Goal: Task Accomplishment & Management: Manage account settings

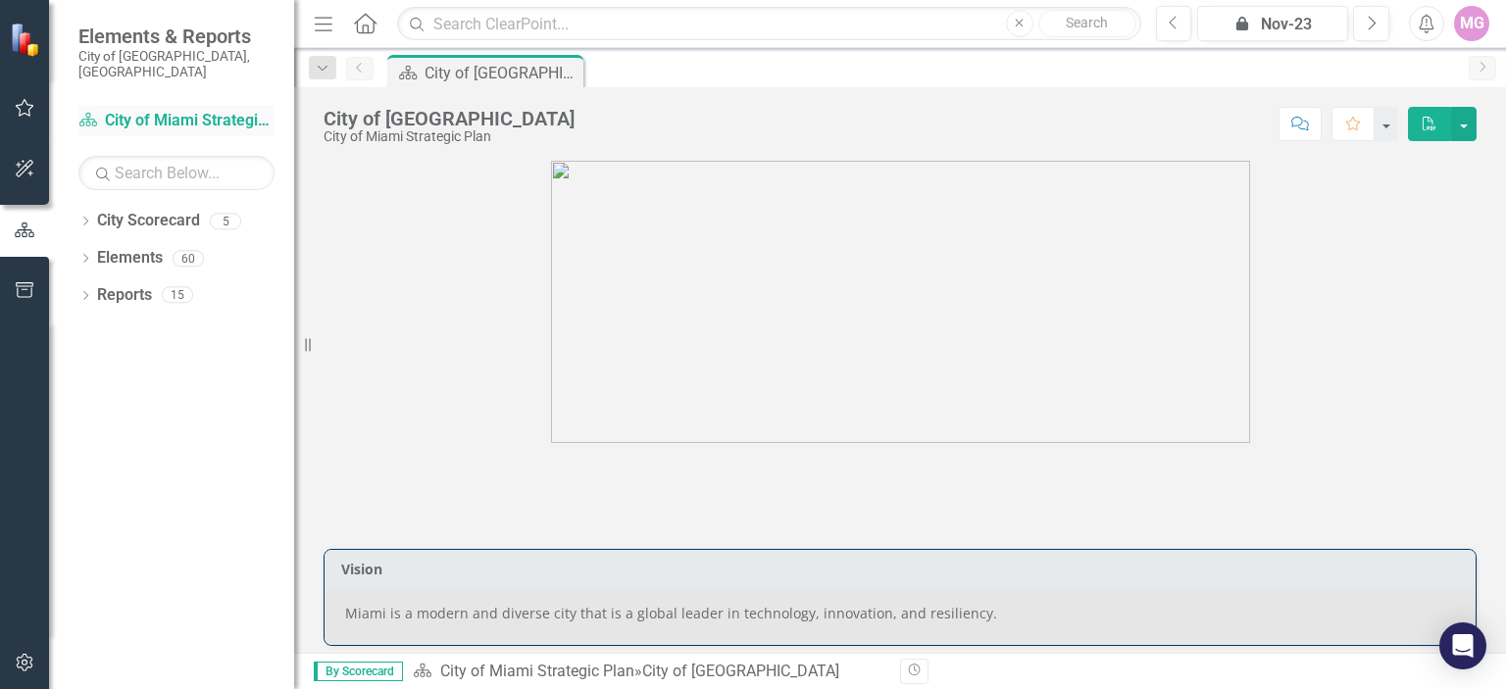
click at [187, 110] on link "City Scorecard City of Miami Strategic Plan" at bounding box center [176, 121] width 196 height 23
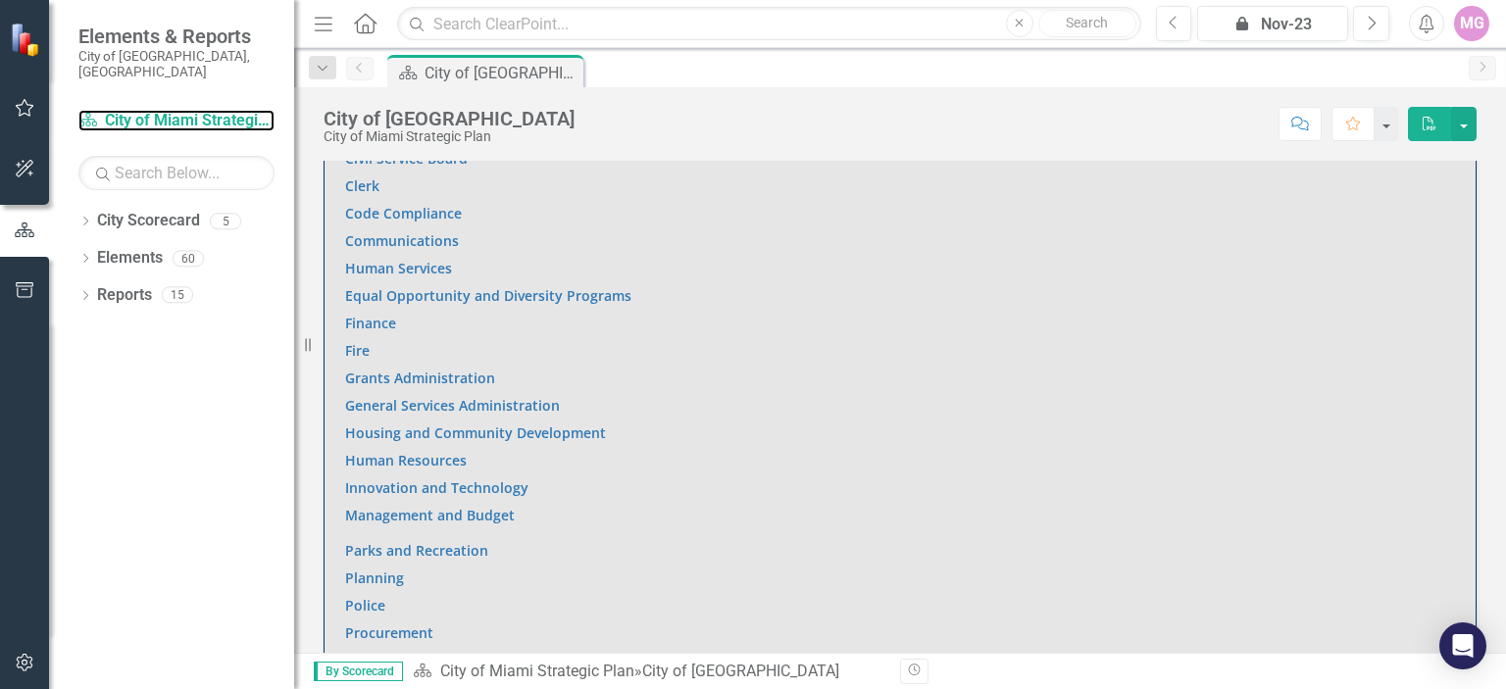
scroll to position [1345, 0]
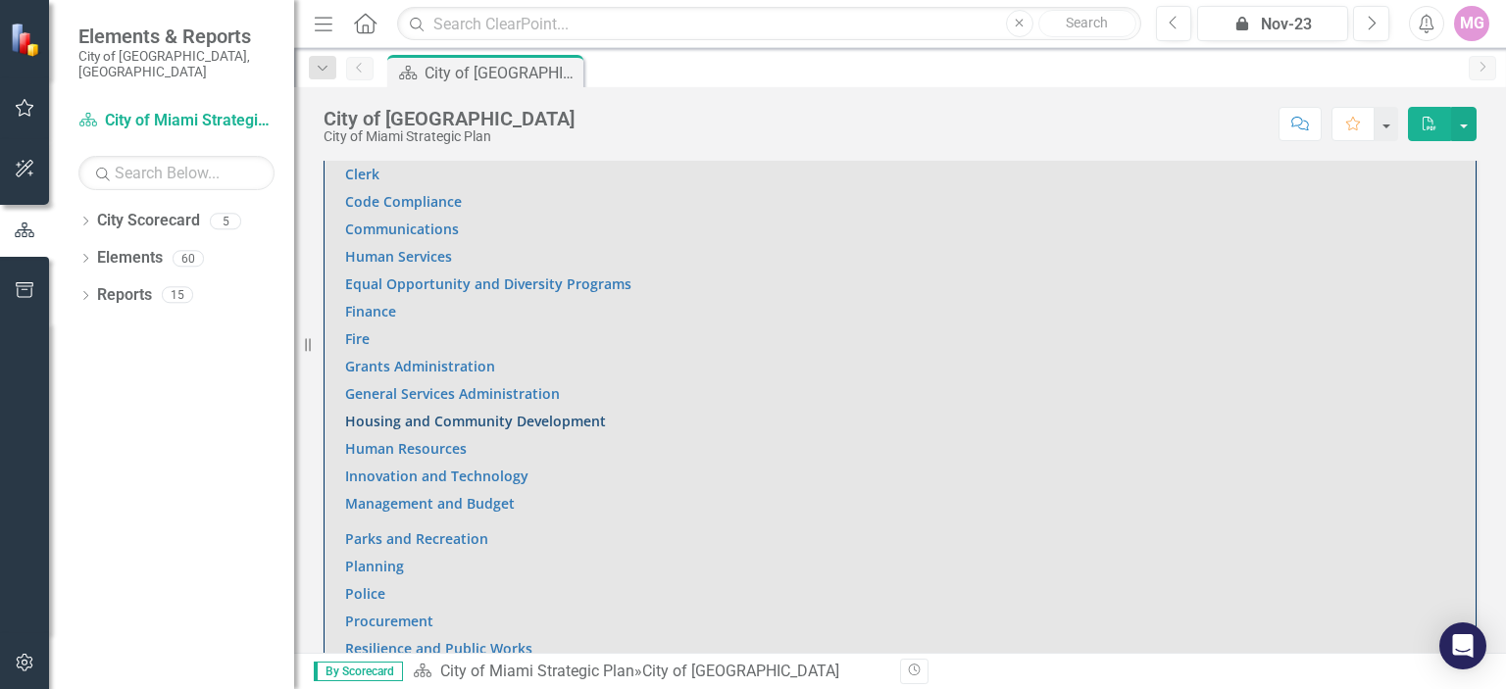
click at [452, 414] on link "Housing and Community Development" at bounding box center [475, 421] width 261 height 19
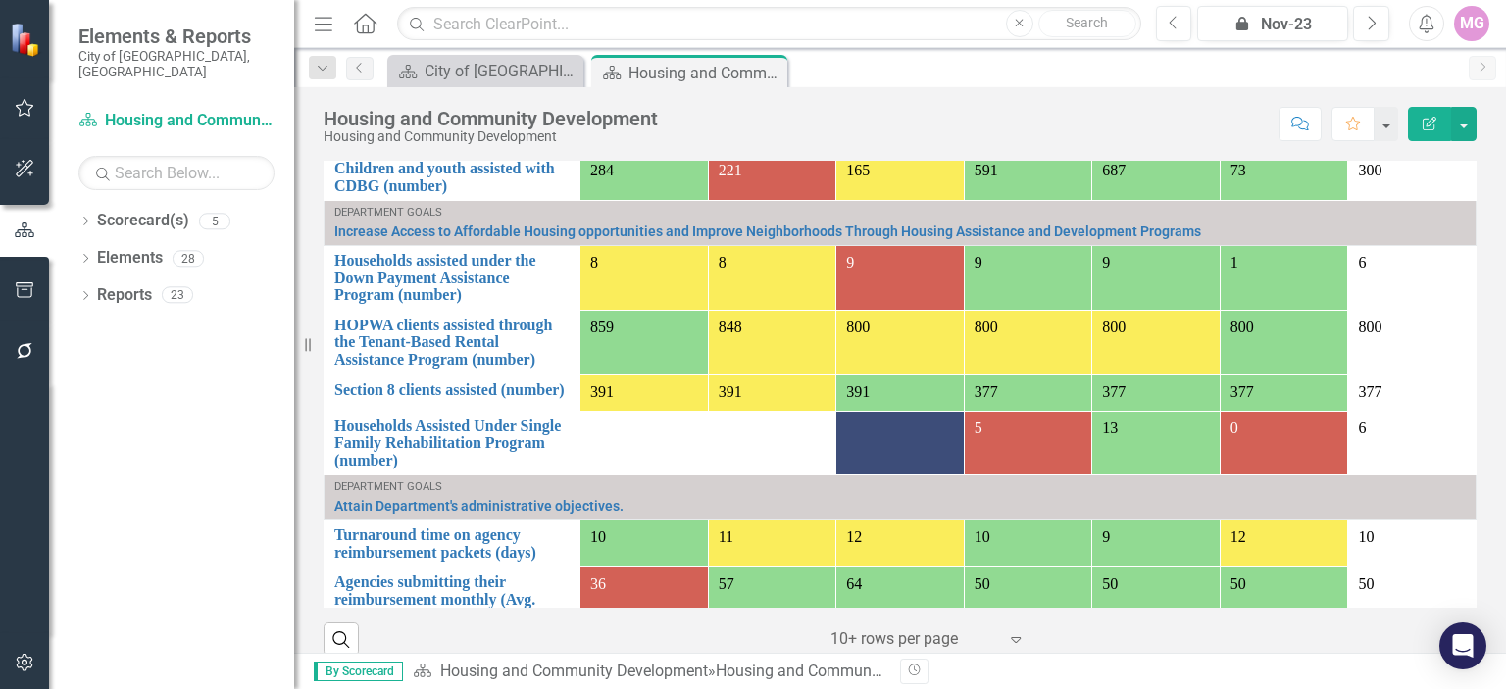
scroll to position [239, 0]
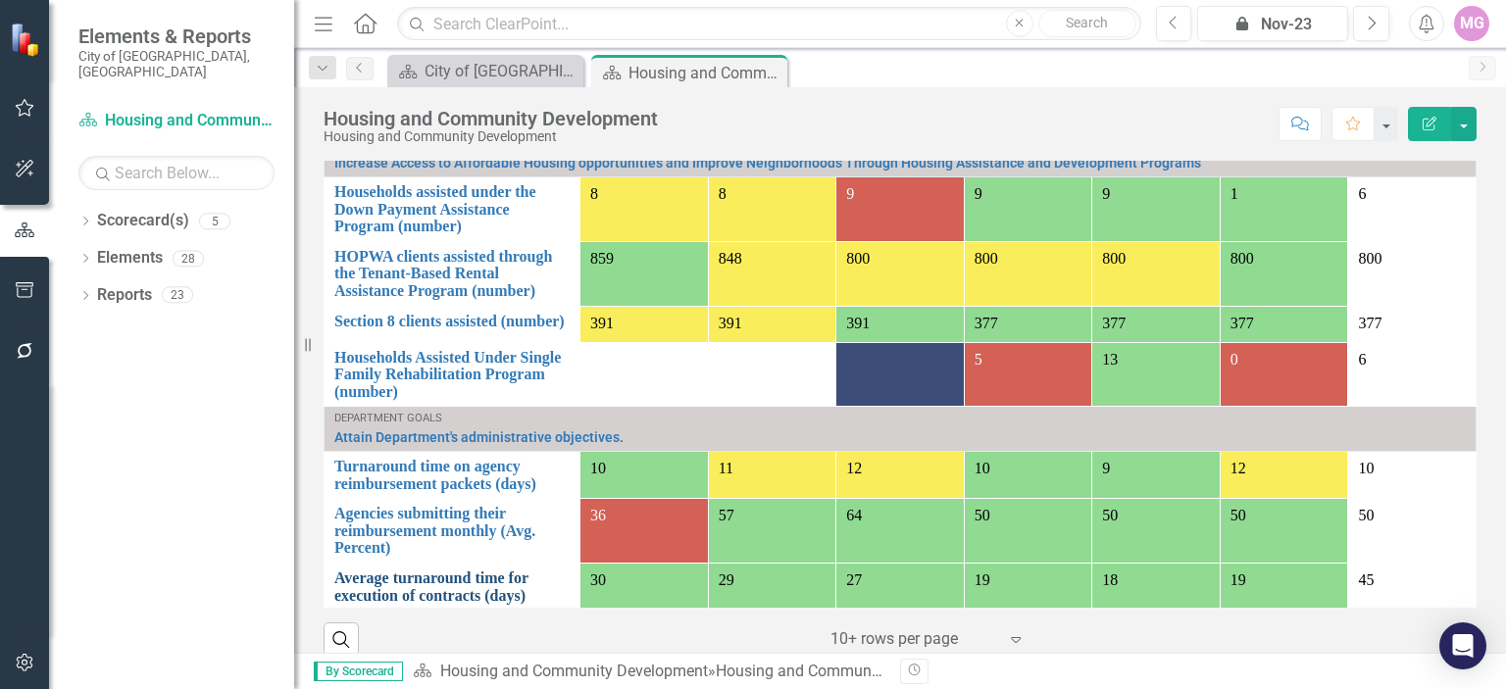
click at [429, 570] on link "Average turnaround time for execution of contracts (days)" at bounding box center [451, 587] width 235 height 34
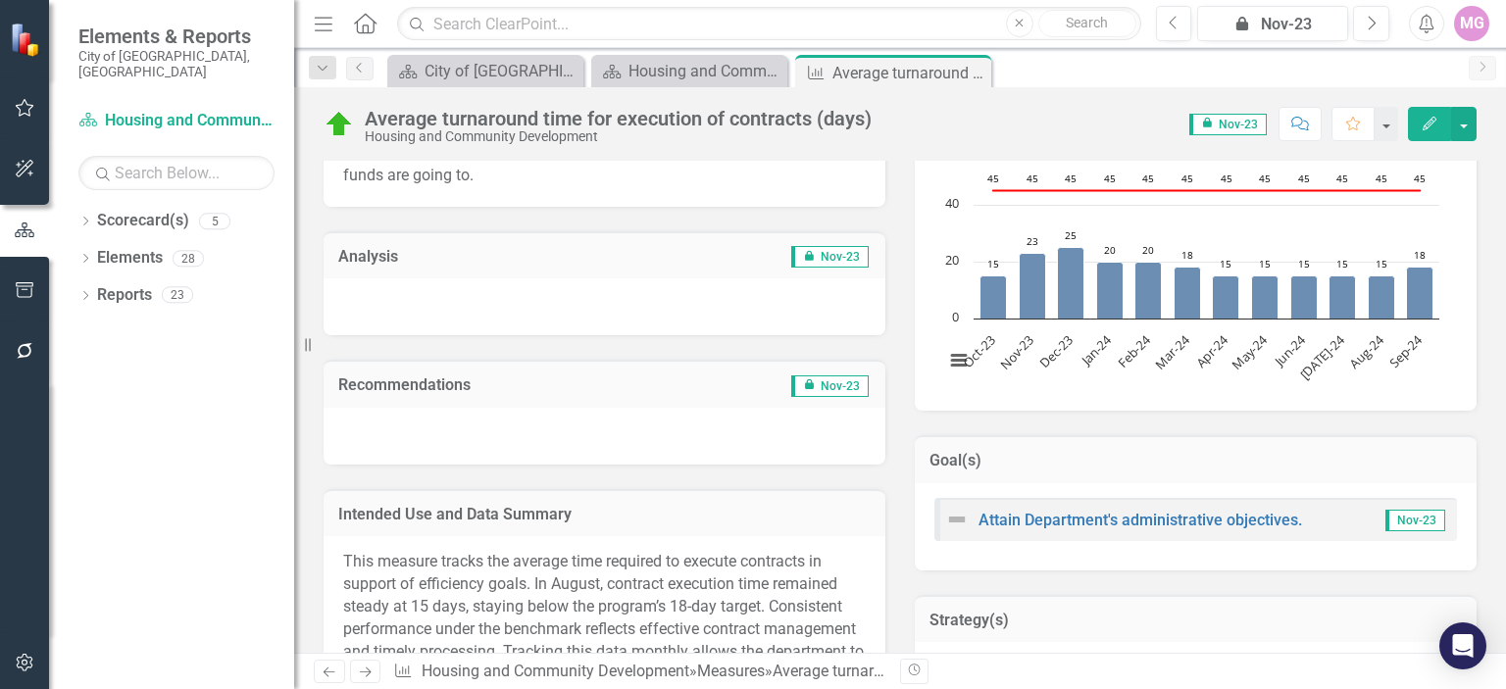
scroll to position [408, 0]
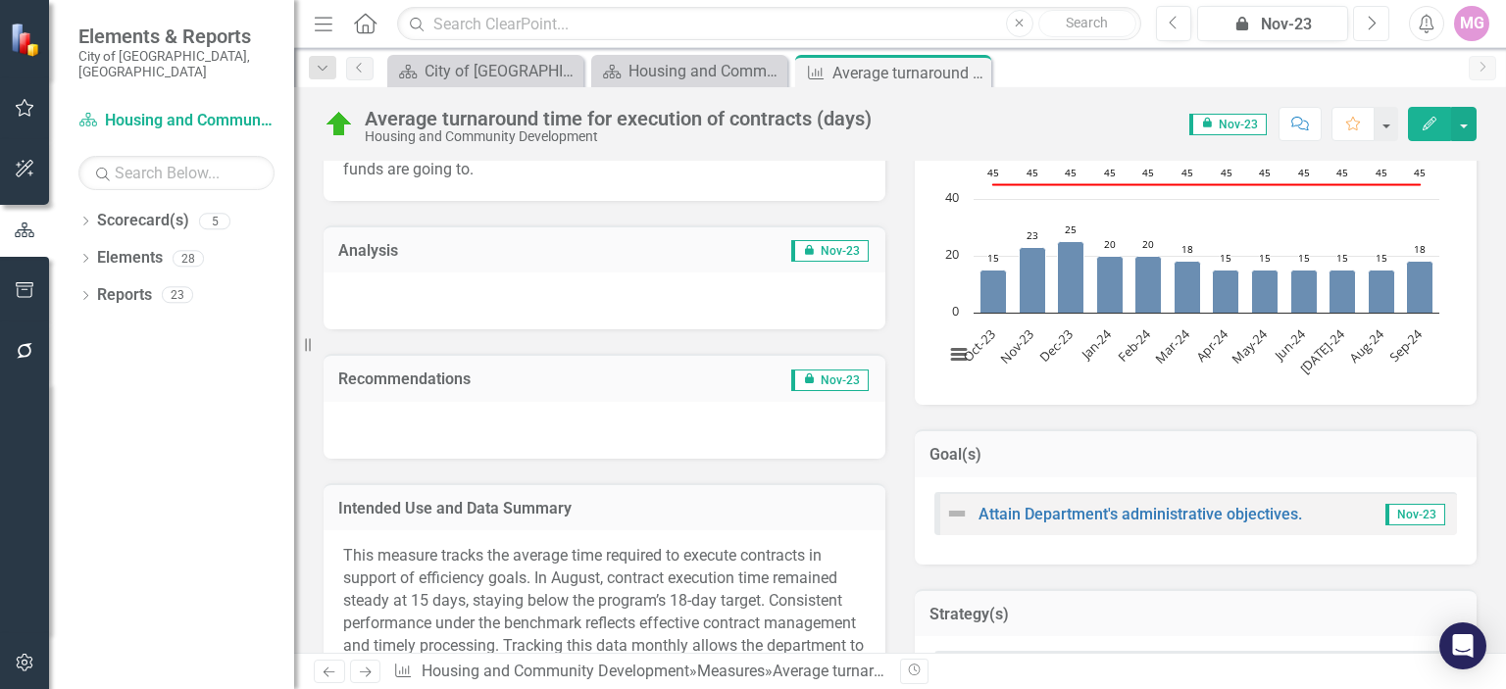
click at [1381, 27] on button "Next" at bounding box center [1371, 23] width 36 height 35
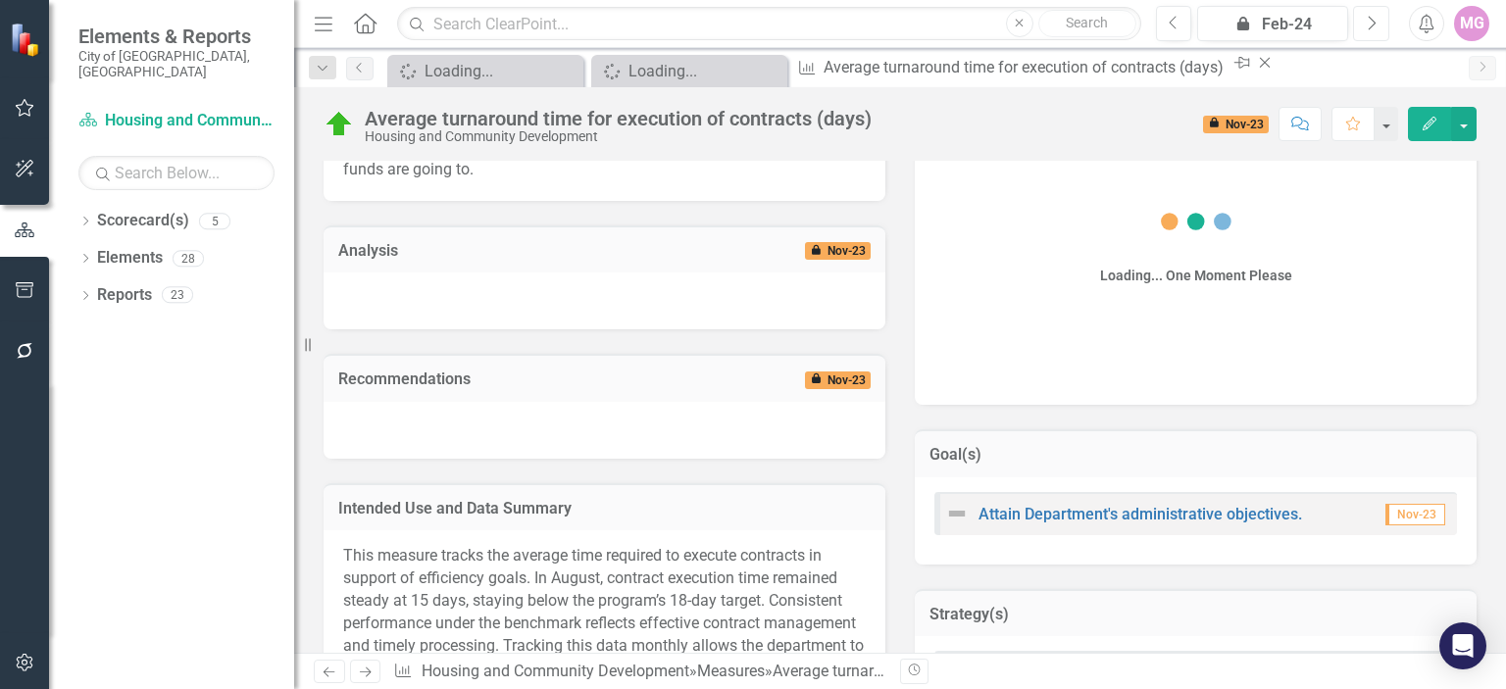
click at [1381, 27] on button "Next" at bounding box center [1371, 23] width 36 height 35
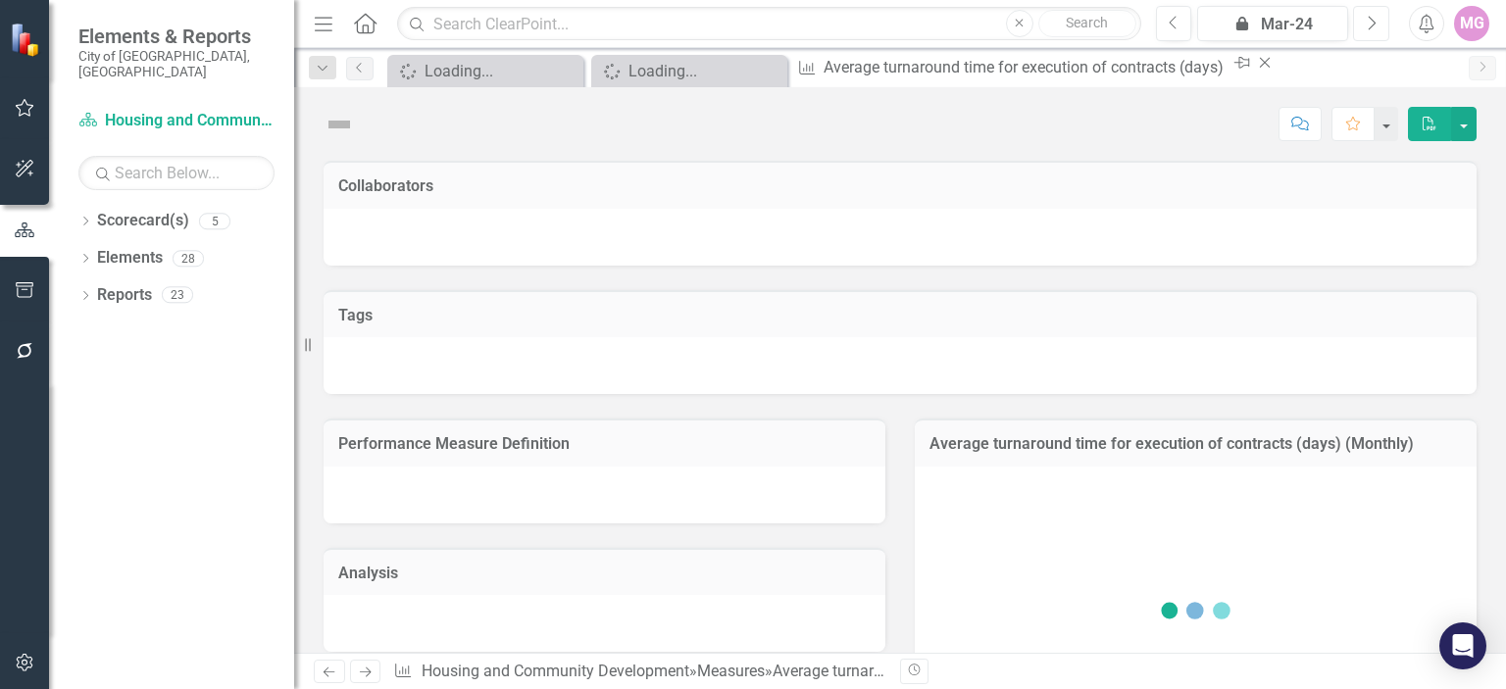
click at [1381, 27] on button "Next" at bounding box center [1371, 23] width 36 height 35
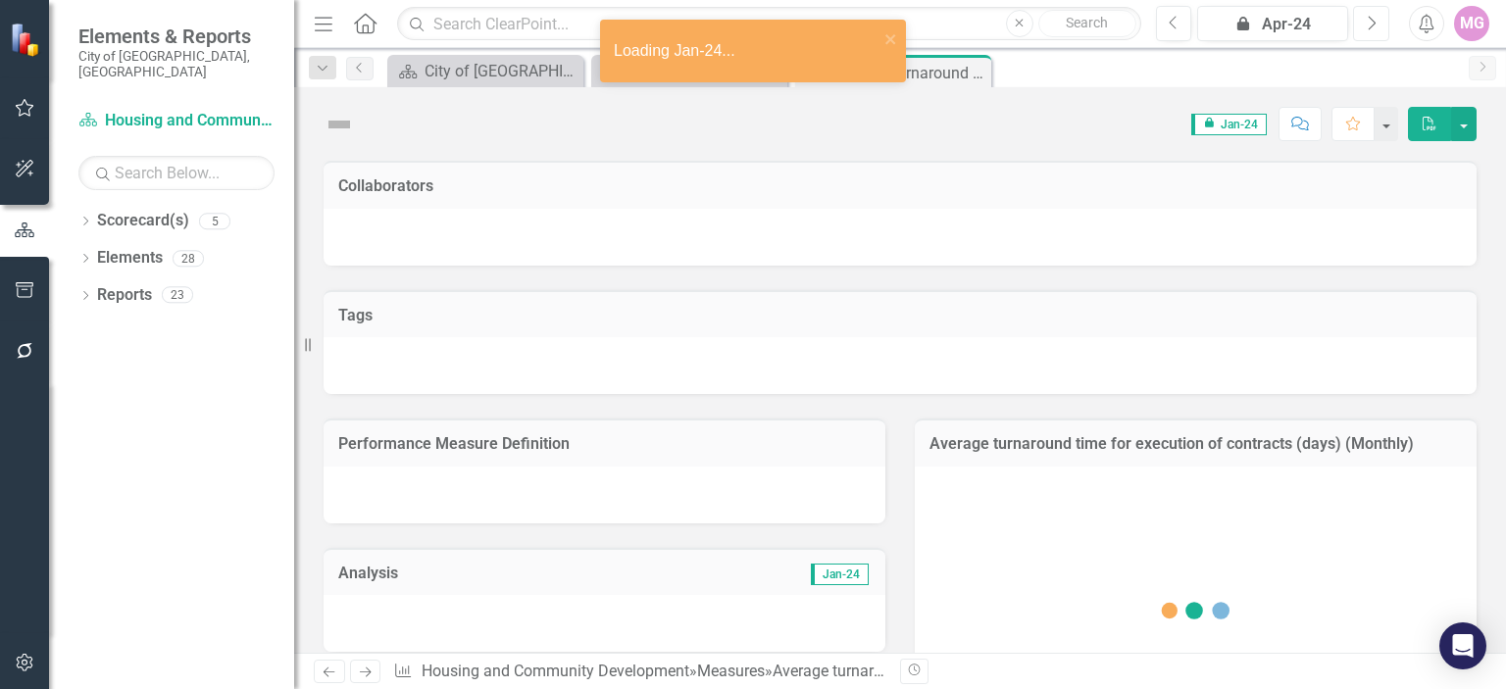
click at [1381, 27] on button "Next" at bounding box center [1371, 23] width 36 height 35
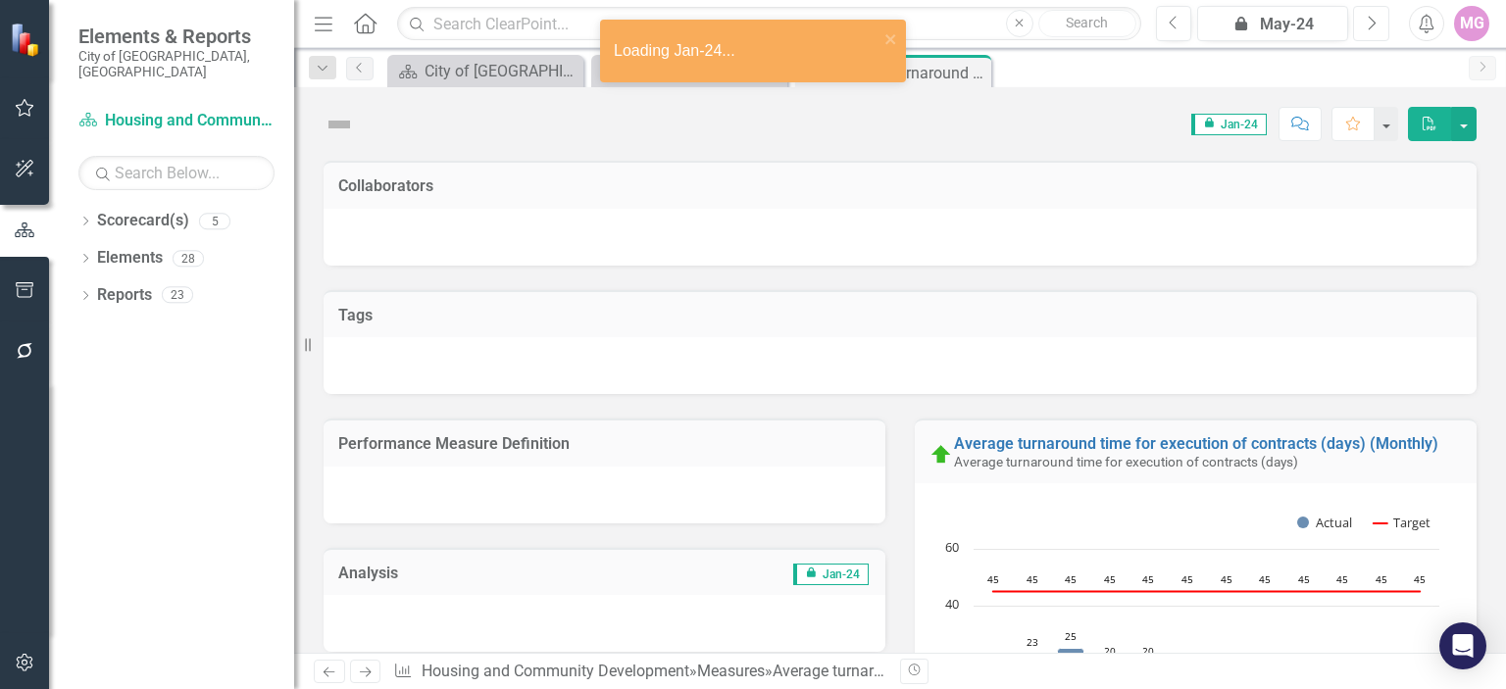
click at [1381, 27] on button "Next" at bounding box center [1371, 23] width 36 height 35
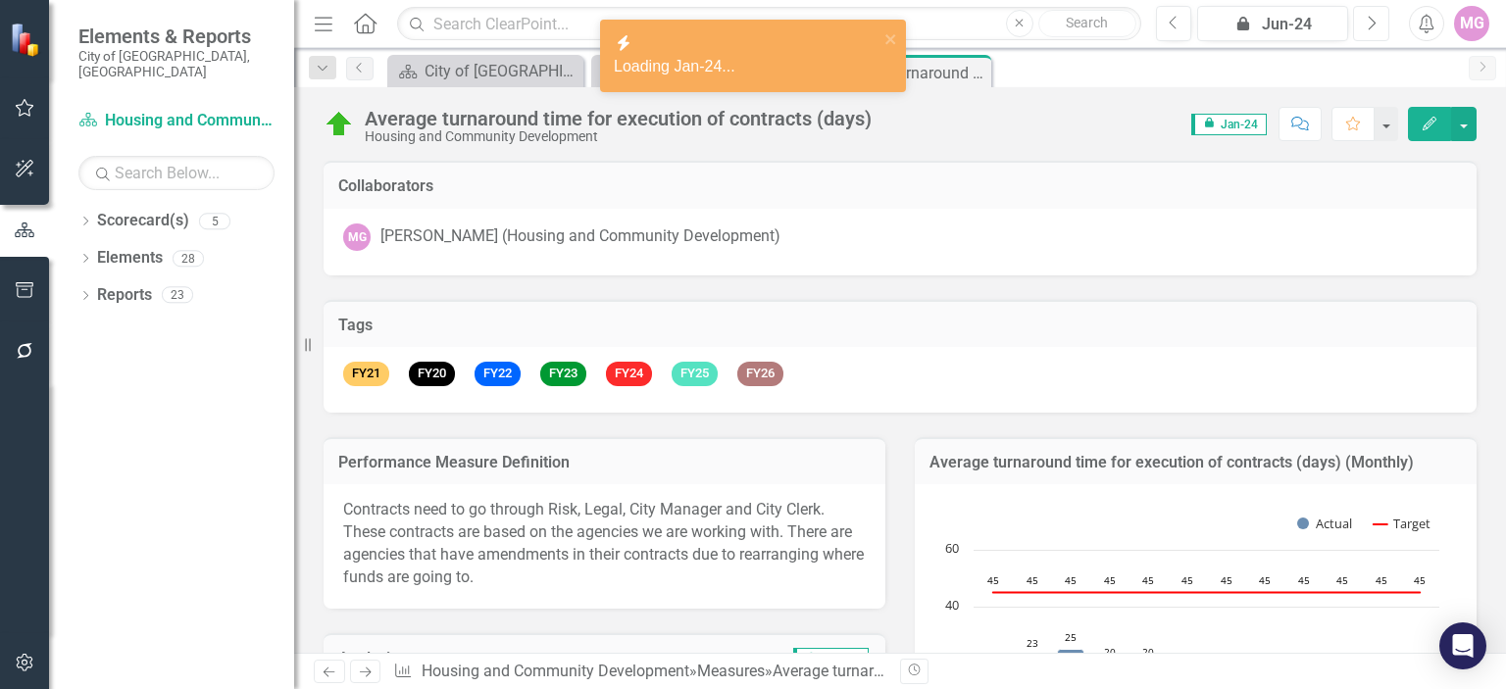
click at [1381, 27] on button "Next" at bounding box center [1371, 23] width 36 height 35
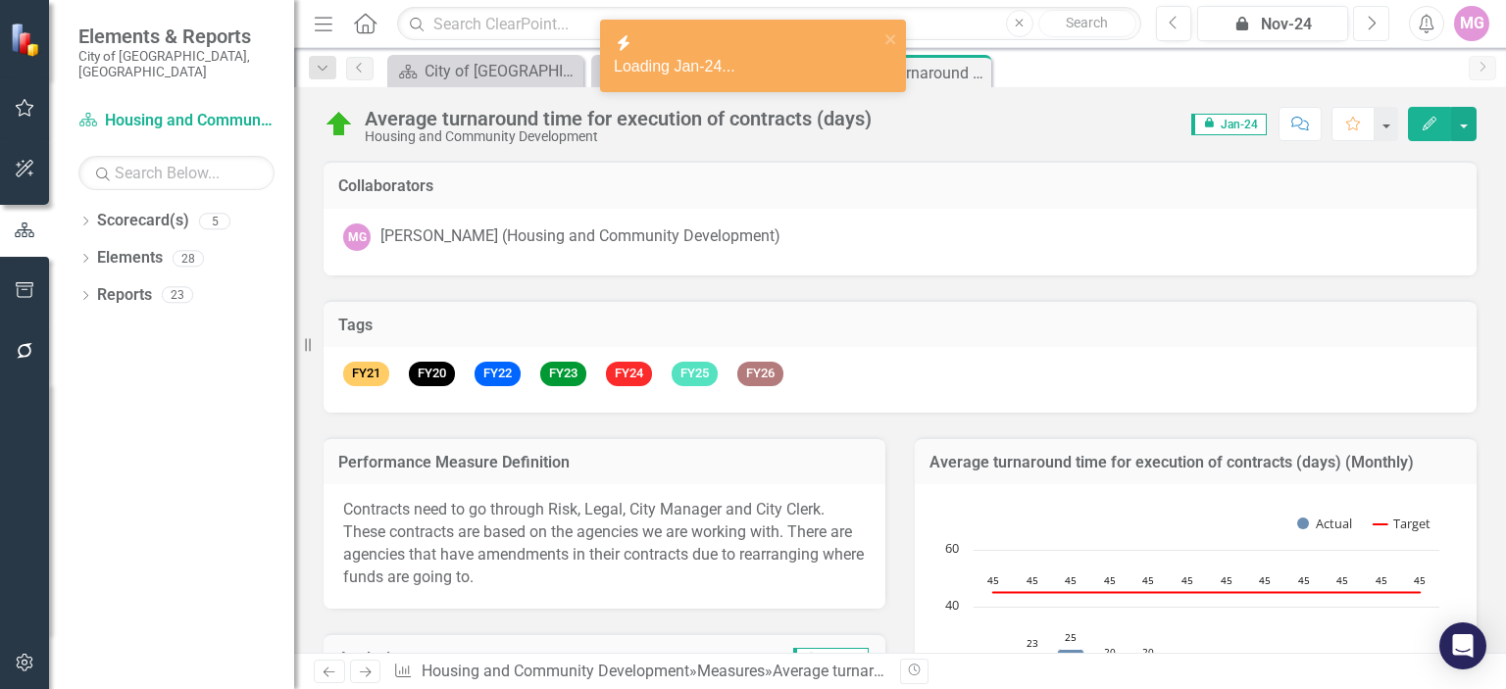
click at [1381, 27] on button "Next" at bounding box center [1371, 23] width 36 height 35
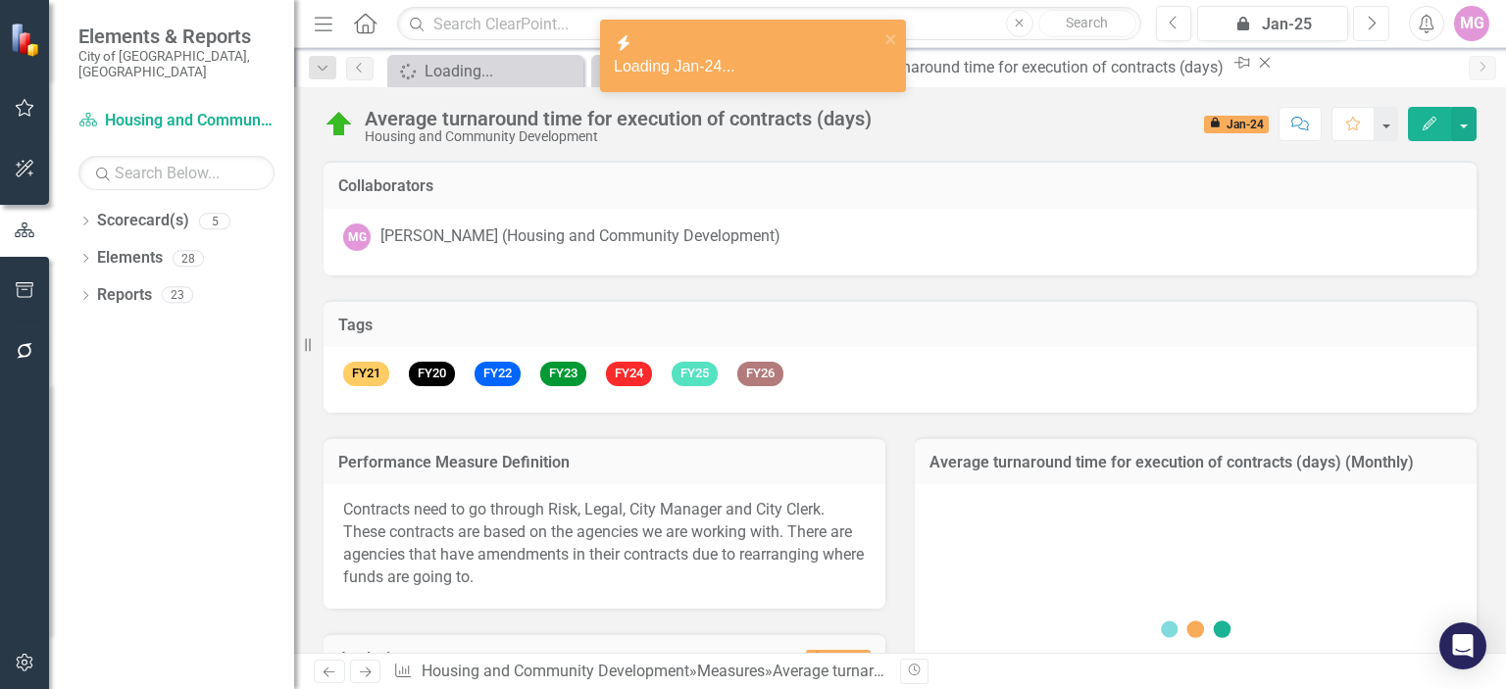
click at [1381, 27] on button "Next" at bounding box center [1371, 23] width 36 height 35
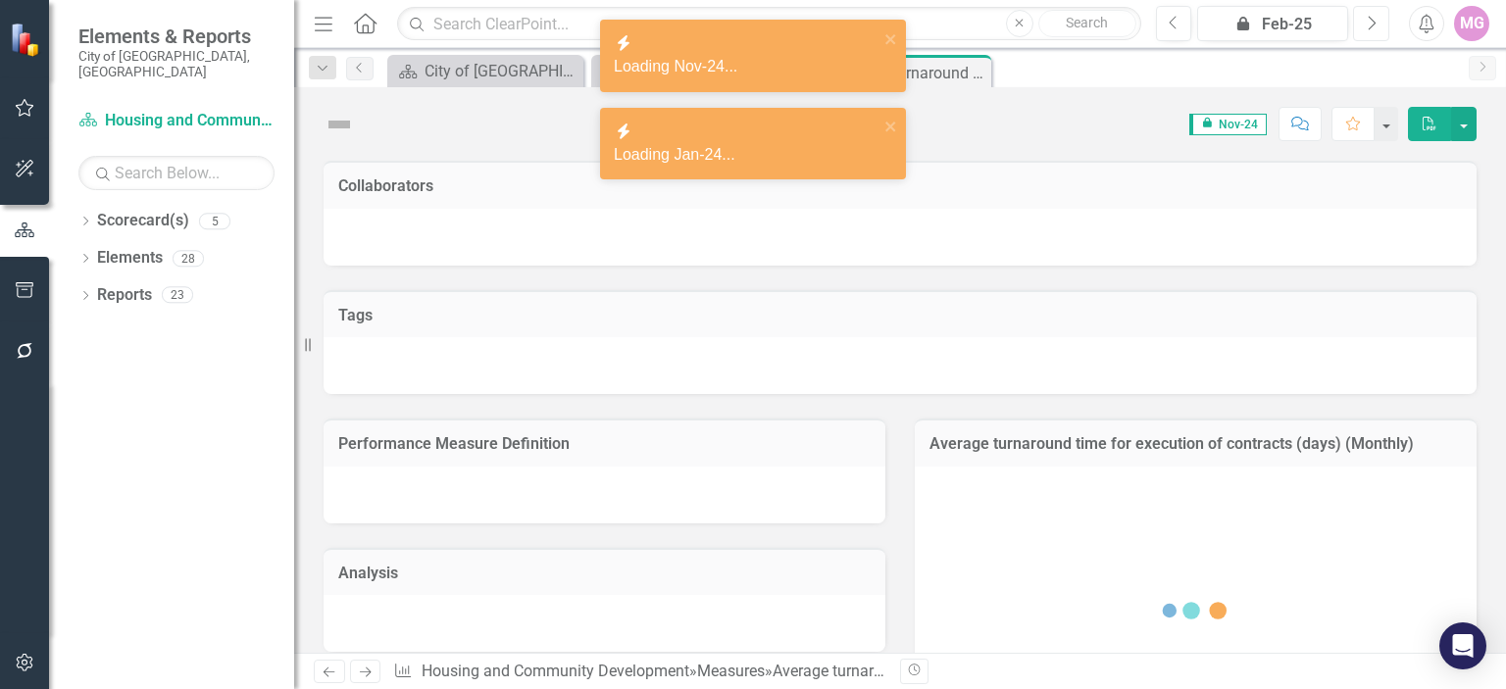
click at [1381, 27] on button "Next" at bounding box center [1371, 23] width 36 height 35
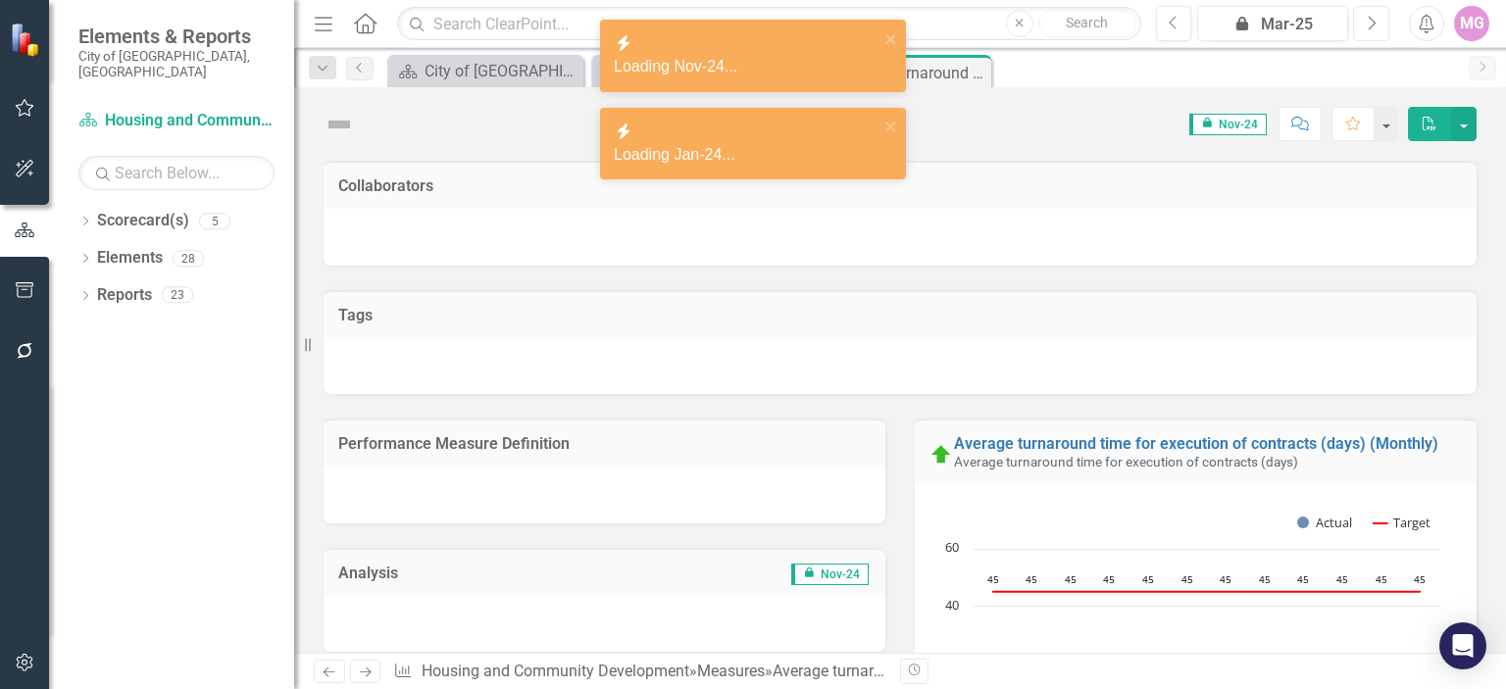
click at [1381, 27] on button "Next" at bounding box center [1371, 23] width 36 height 35
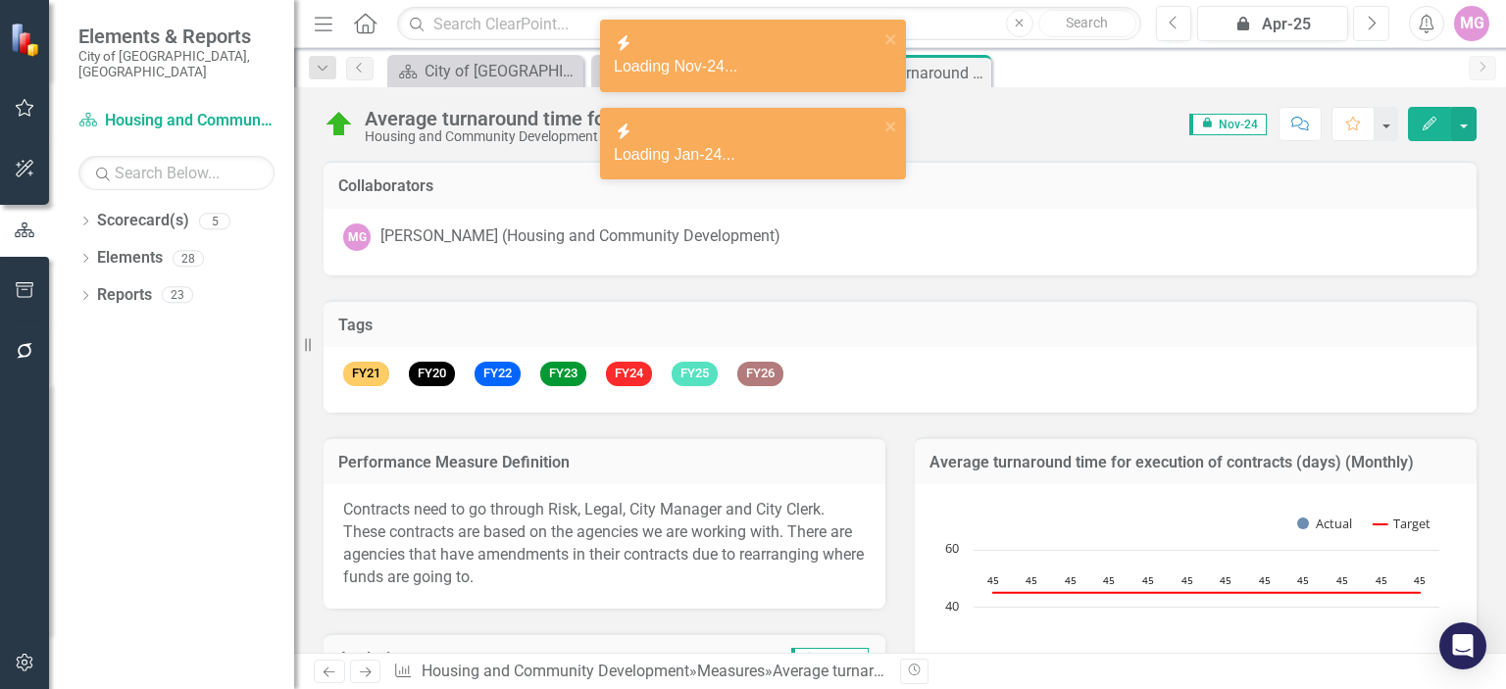
click at [1381, 27] on button "Next" at bounding box center [1371, 23] width 36 height 35
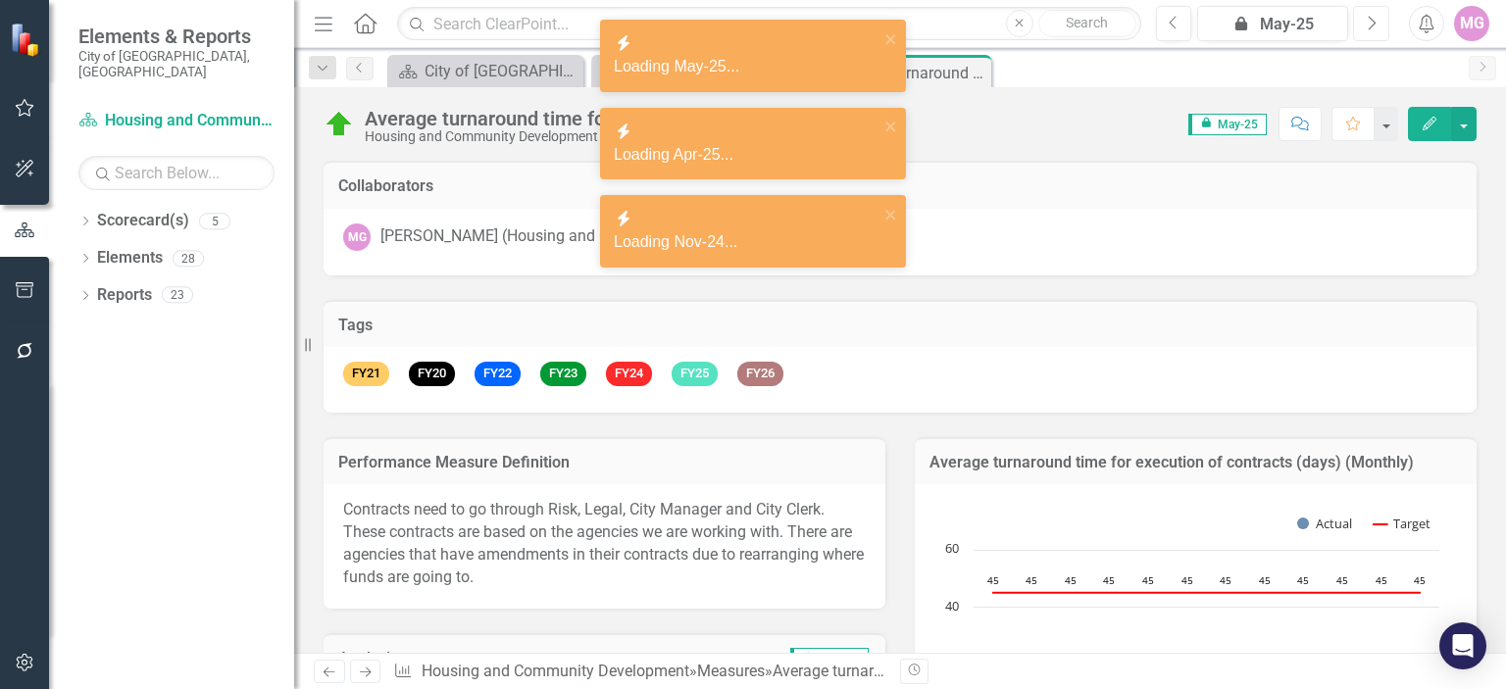
click at [1368, 27] on icon "Next" at bounding box center [1371, 24] width 11 height 18
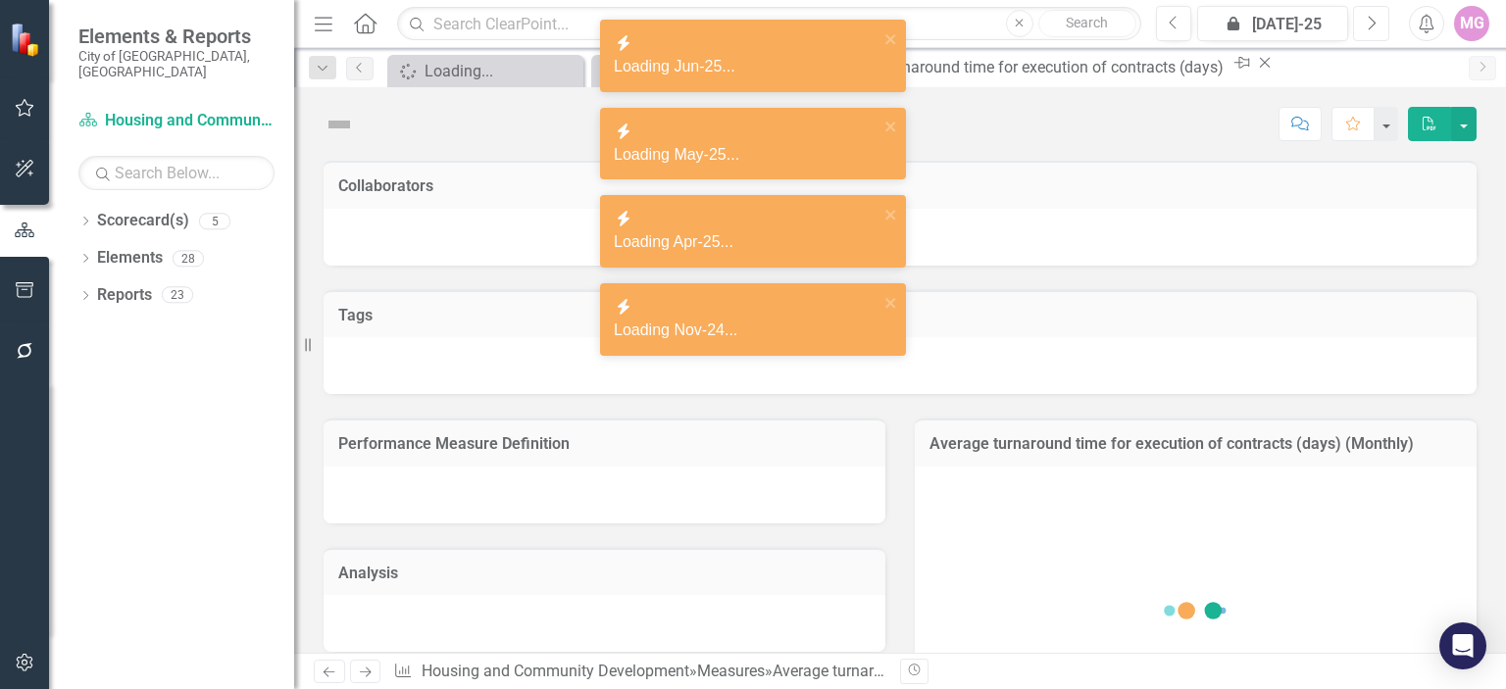
click at [1368, 27] on icon "Next" at bounding box center [1371, 24] width 11 height 18
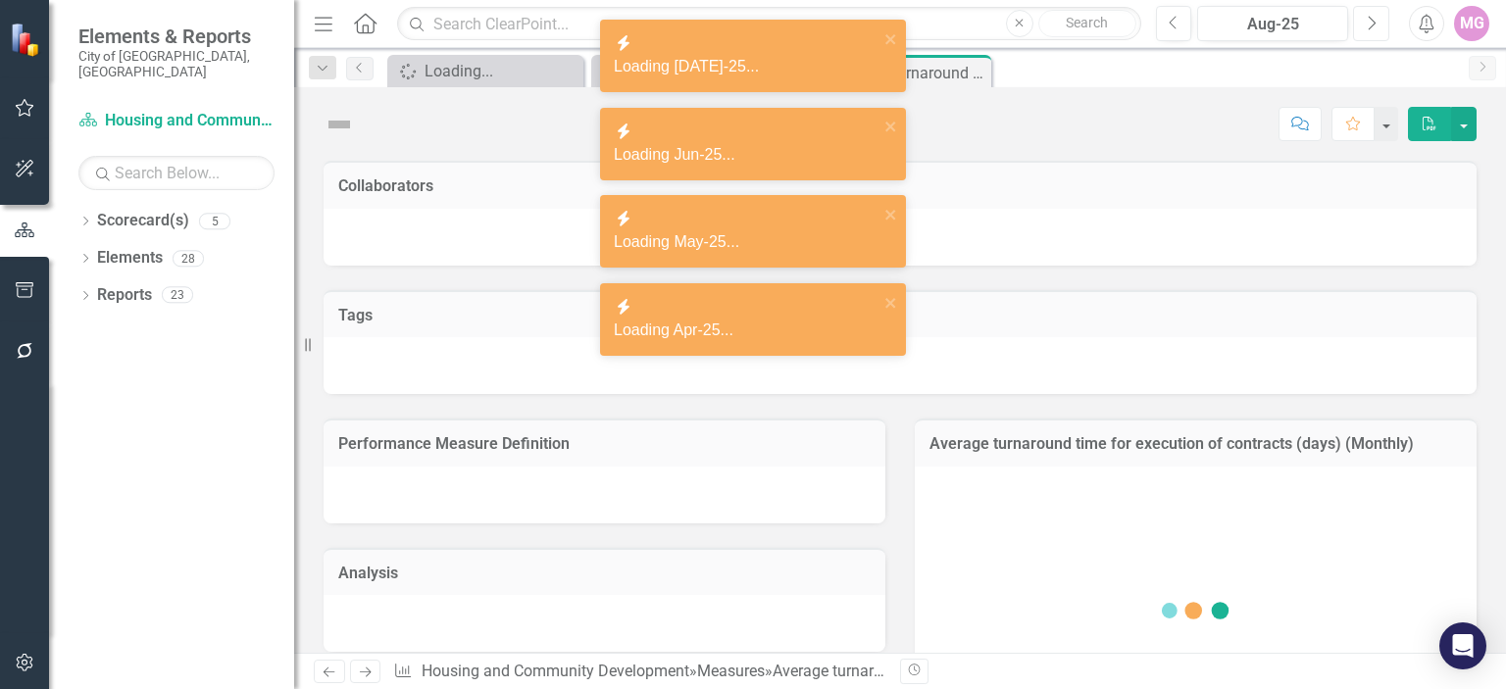
click at [1368, 27] on icon "Next" at bounding box center [1371, 24] width 11 height 18
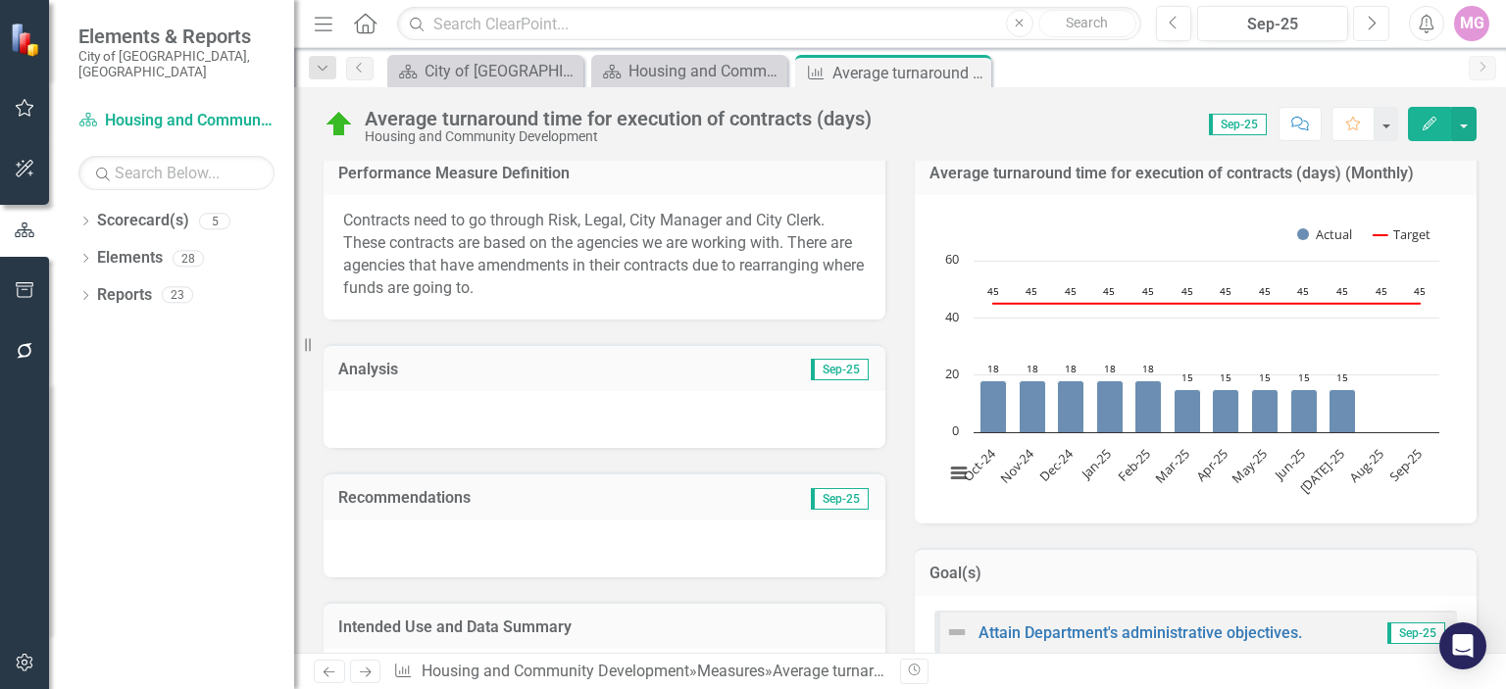
scroll to position [306, 0]
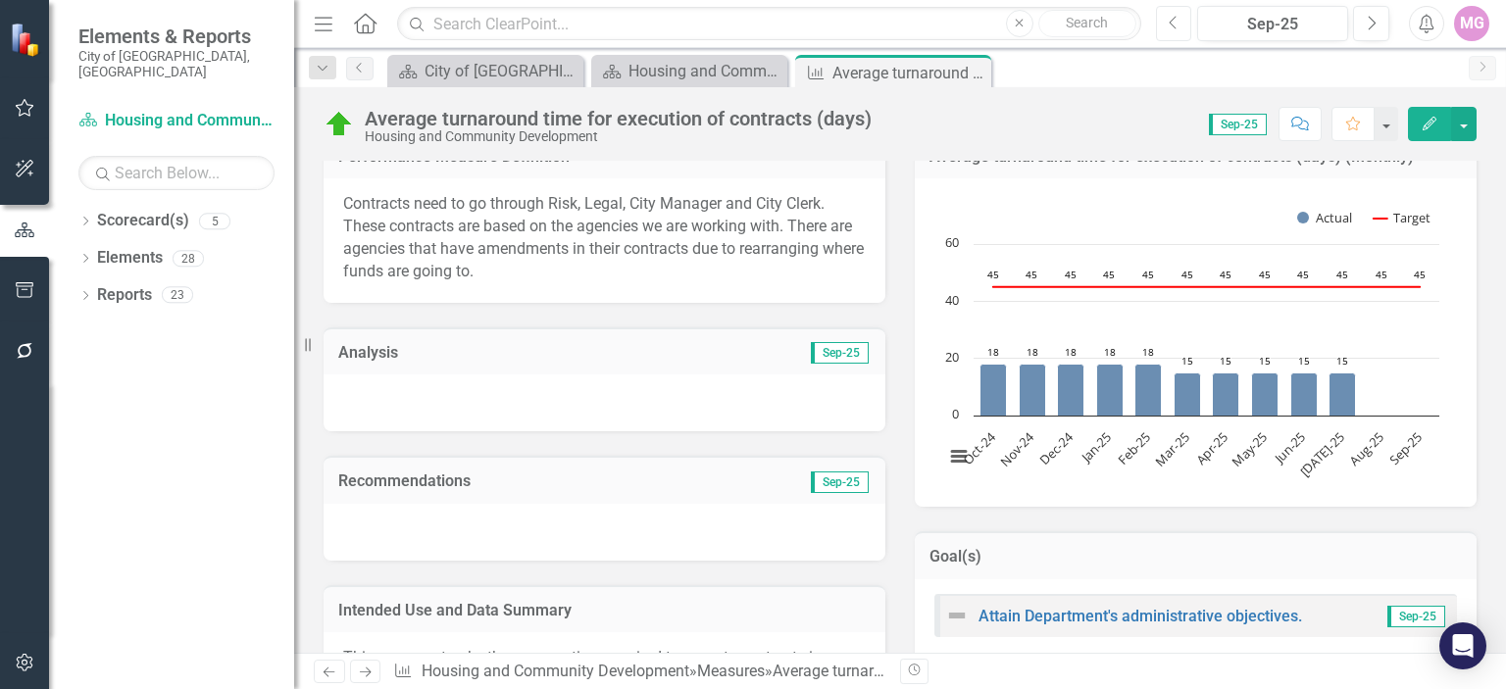
click at [1170, 21] on icon "Previous" at bounding box center [1174, 24] width 11 height 18
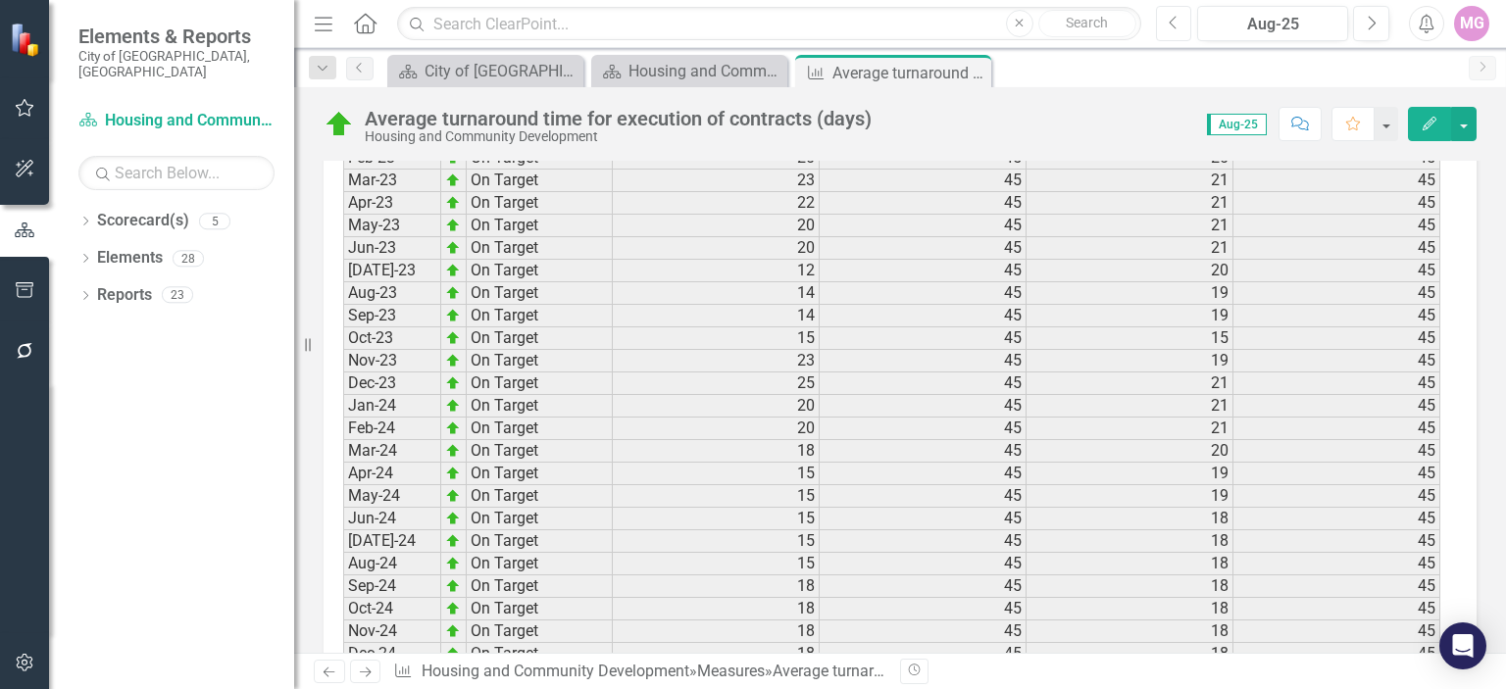
scroll to position [3036, 0]
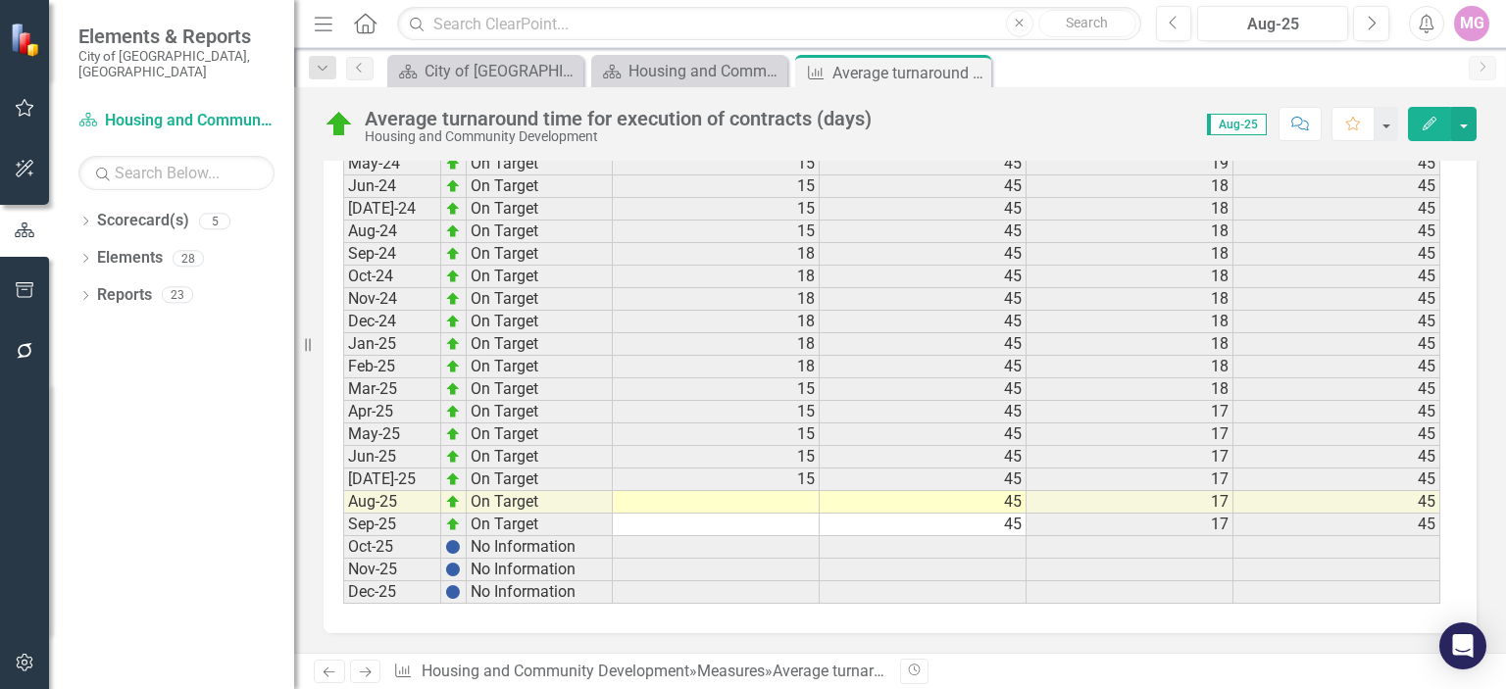
click at [804, 491] on td at bounding box center [716, 502] width 207 height 23
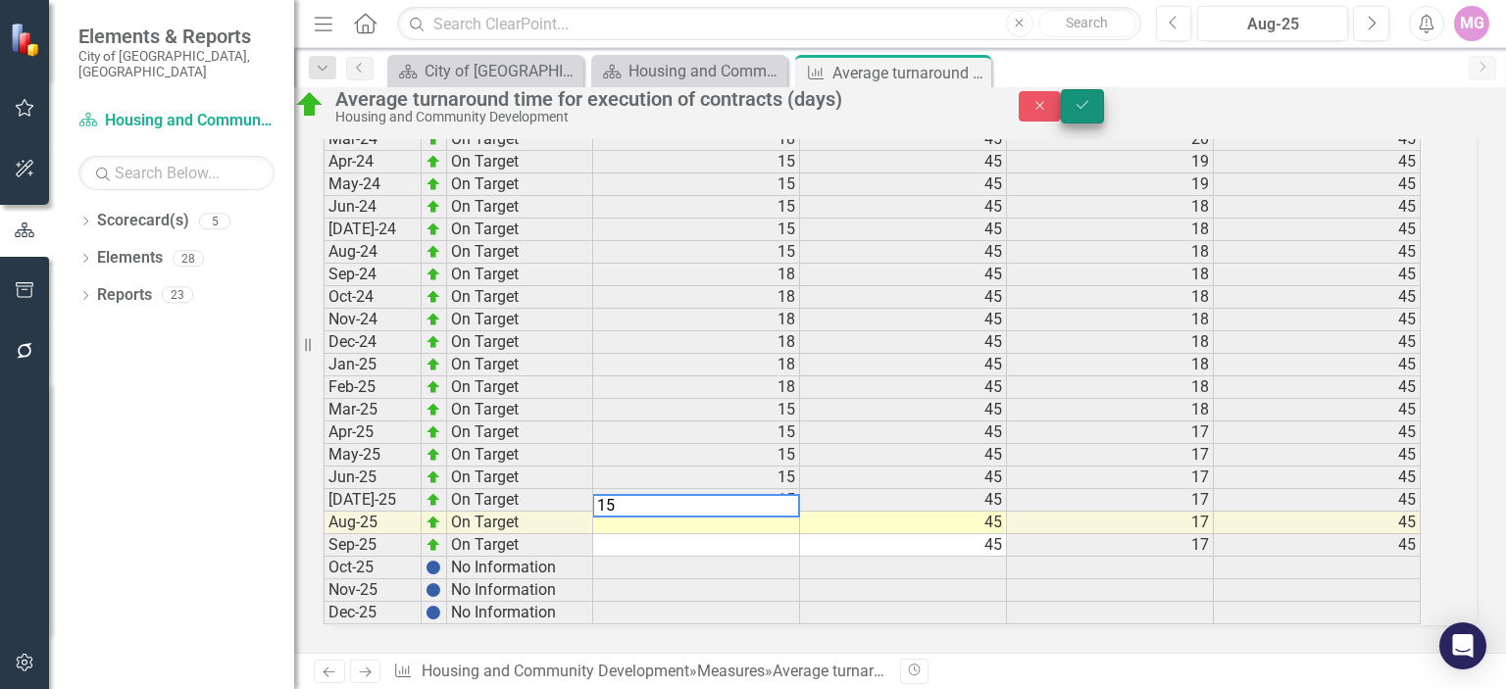
type textarea "15"
click at [1091, 109] on icon "Save" at bounding box center [1083, 105] width 18 height 14
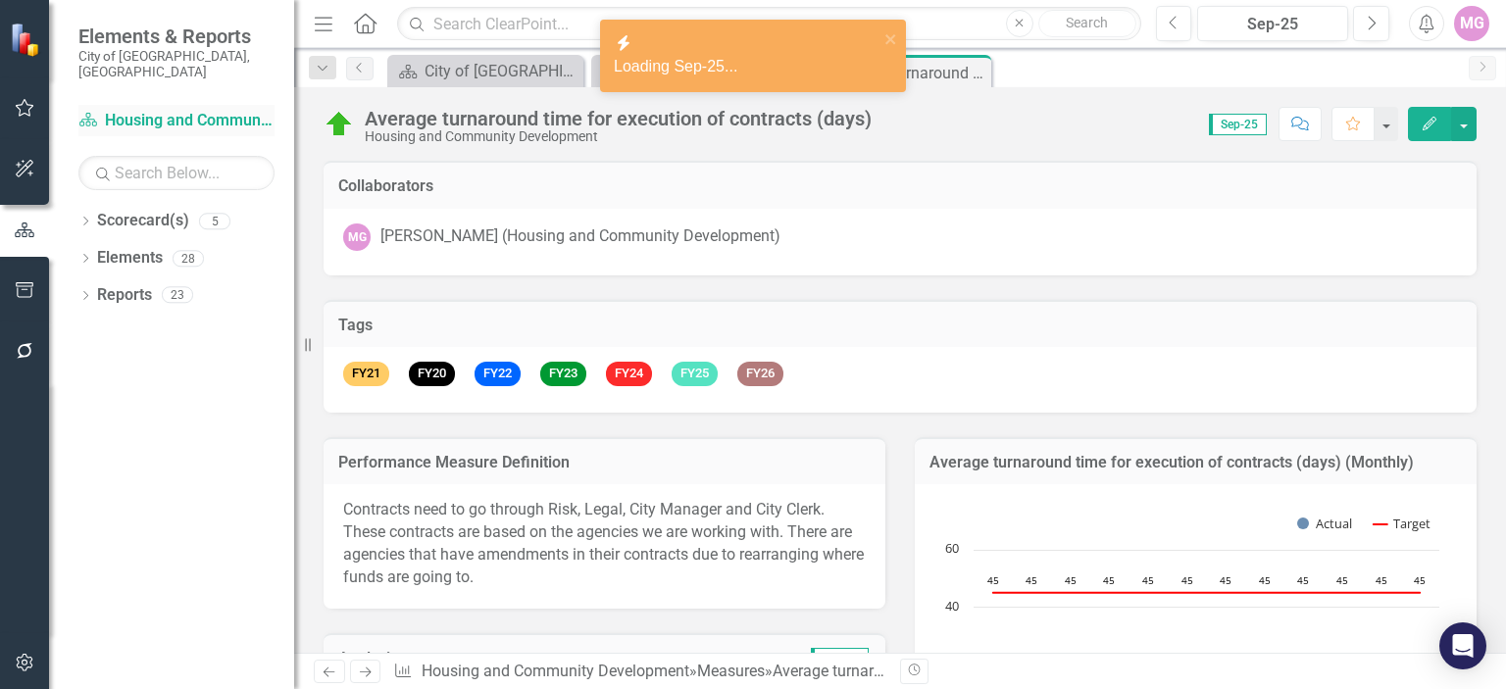
click at [235, 110] on link "Scorecard(s) Housing and Community Development" at bounding box center [176, 121] width 196 height 23
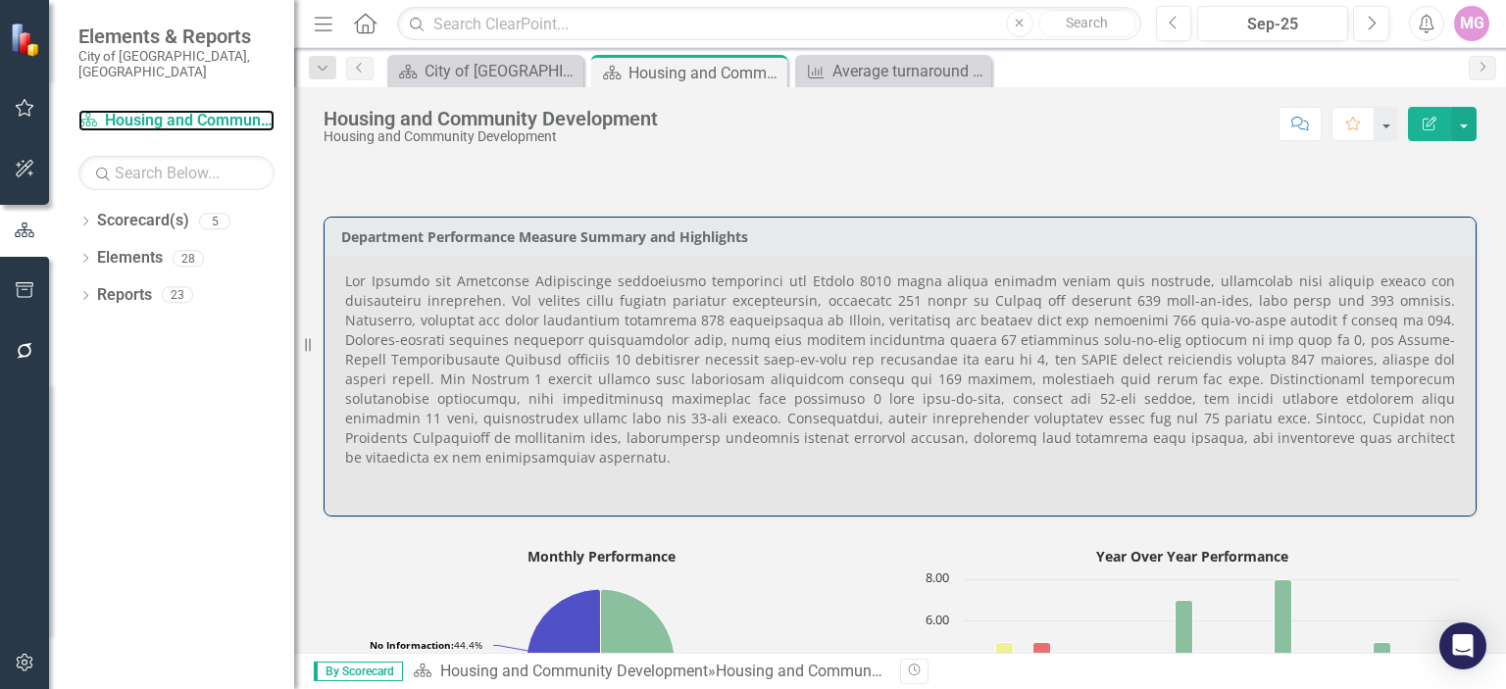
scroll to position [867, 0]
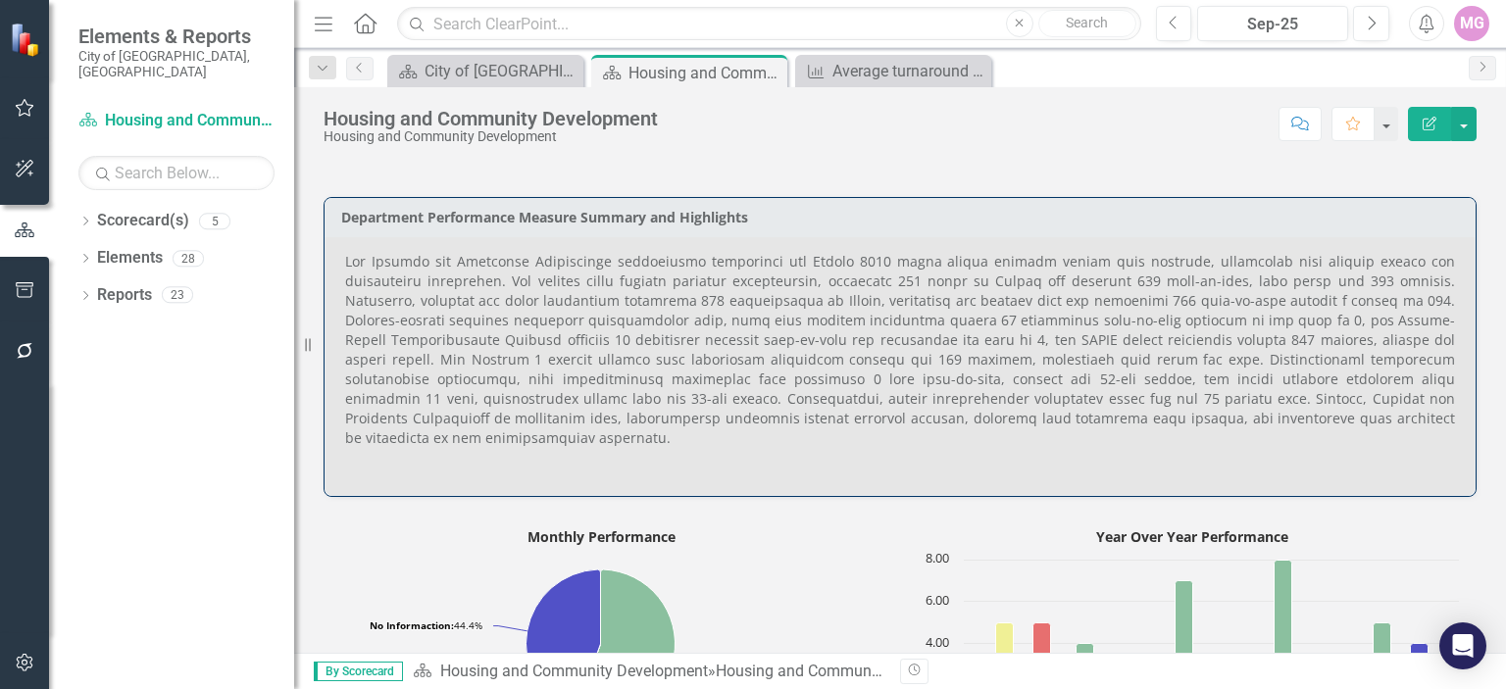
click at [805, 289] on p at bounding box center [900, 352] width 1110 height 200
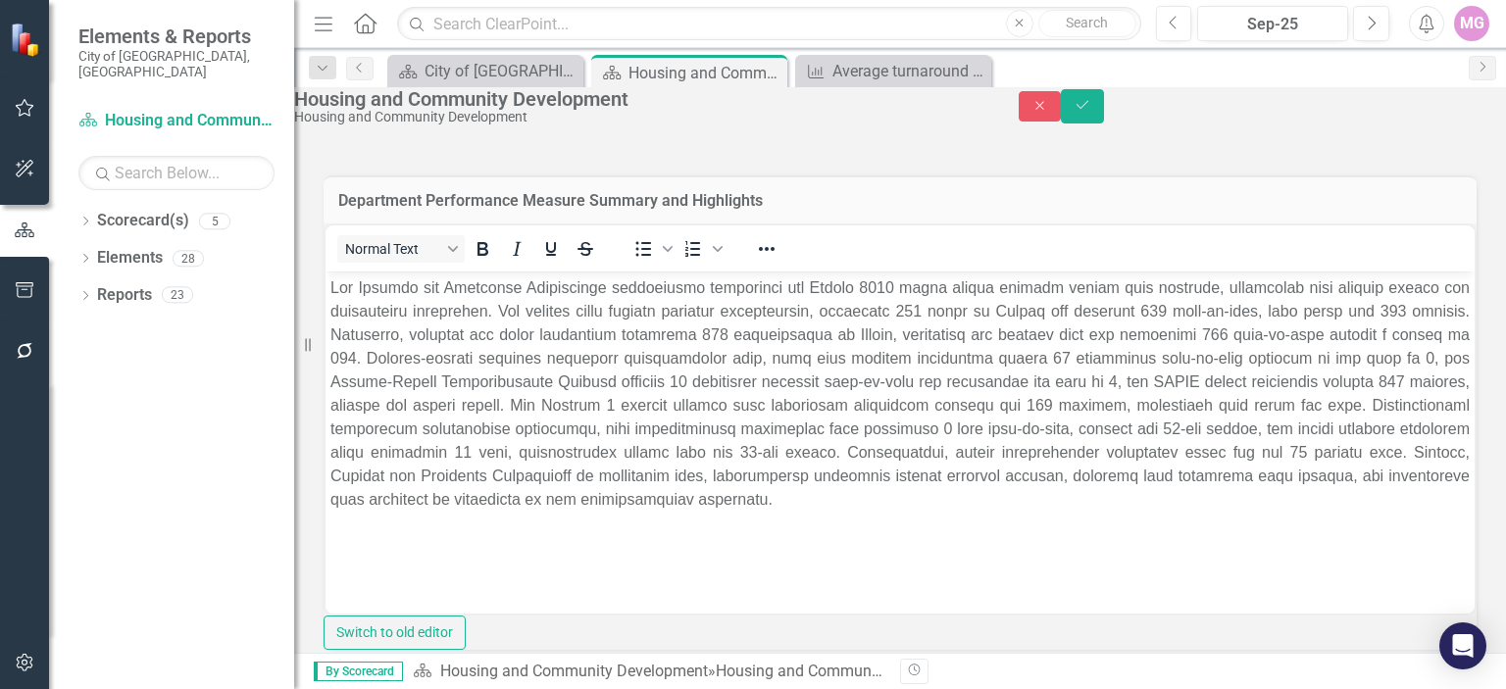
scroll to position [0, 0]
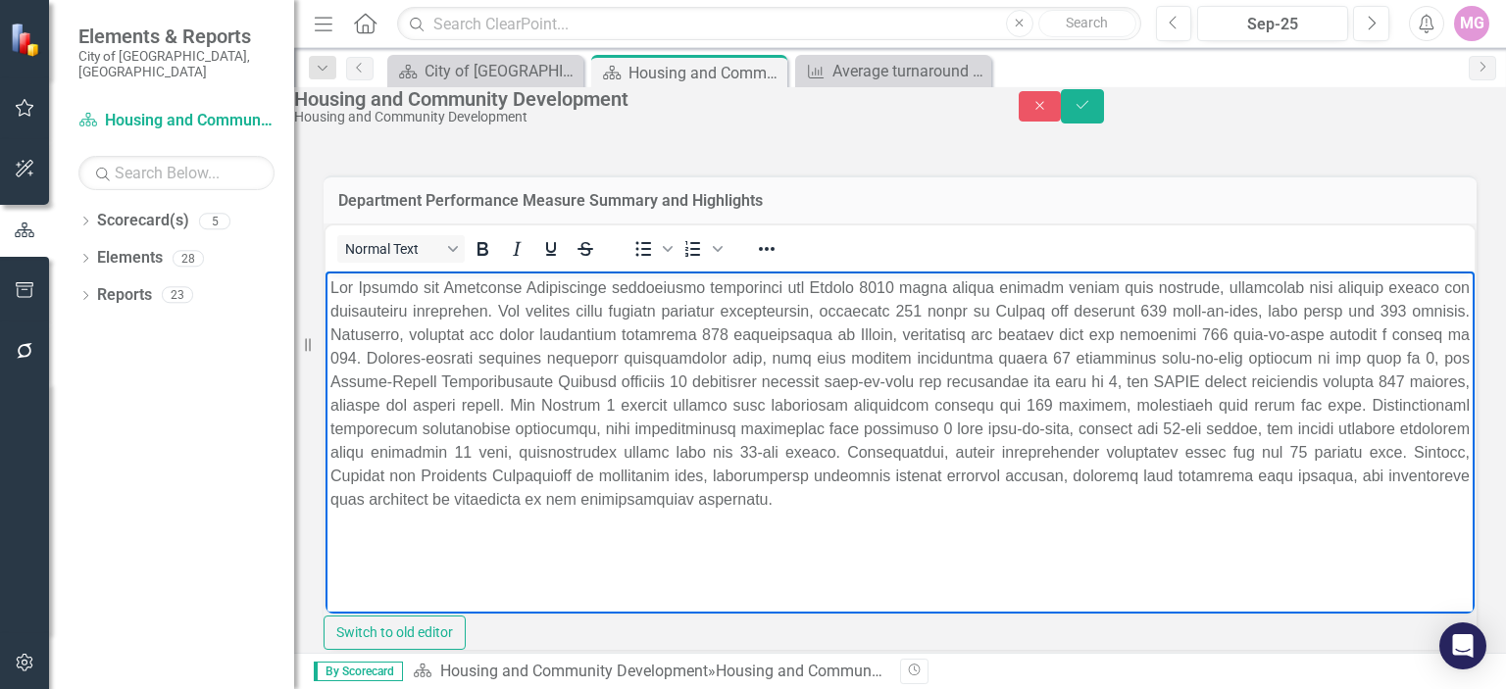
click at [907, 448] on p "Rich Text Area. Press ALT-0 for help." at bounding box center [899, 393] width 1139 height 235
click at [1091, 112] on icon "Save" at bounding box center [1083, 105] width 18 height 14
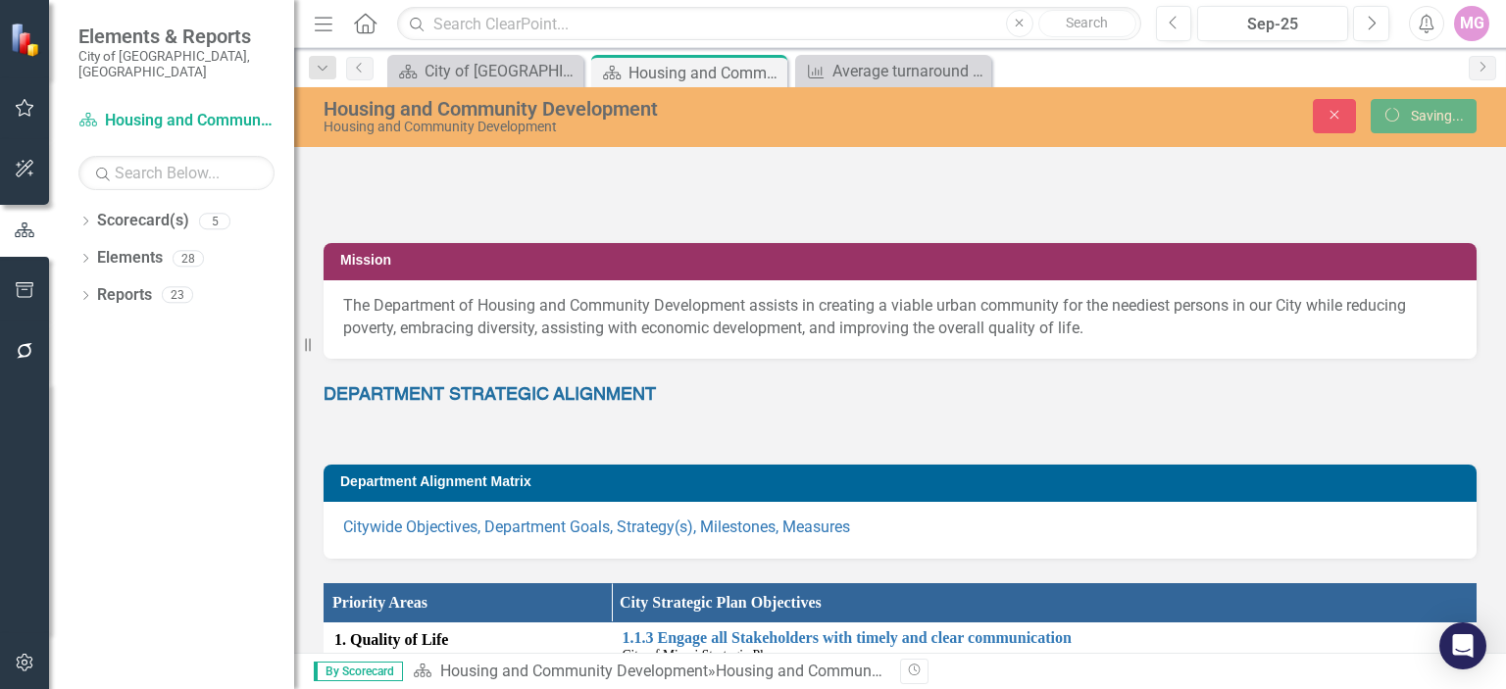
click at [1479, 27] on div "MG" at bounding box center [1471, 23] width 35 height 35
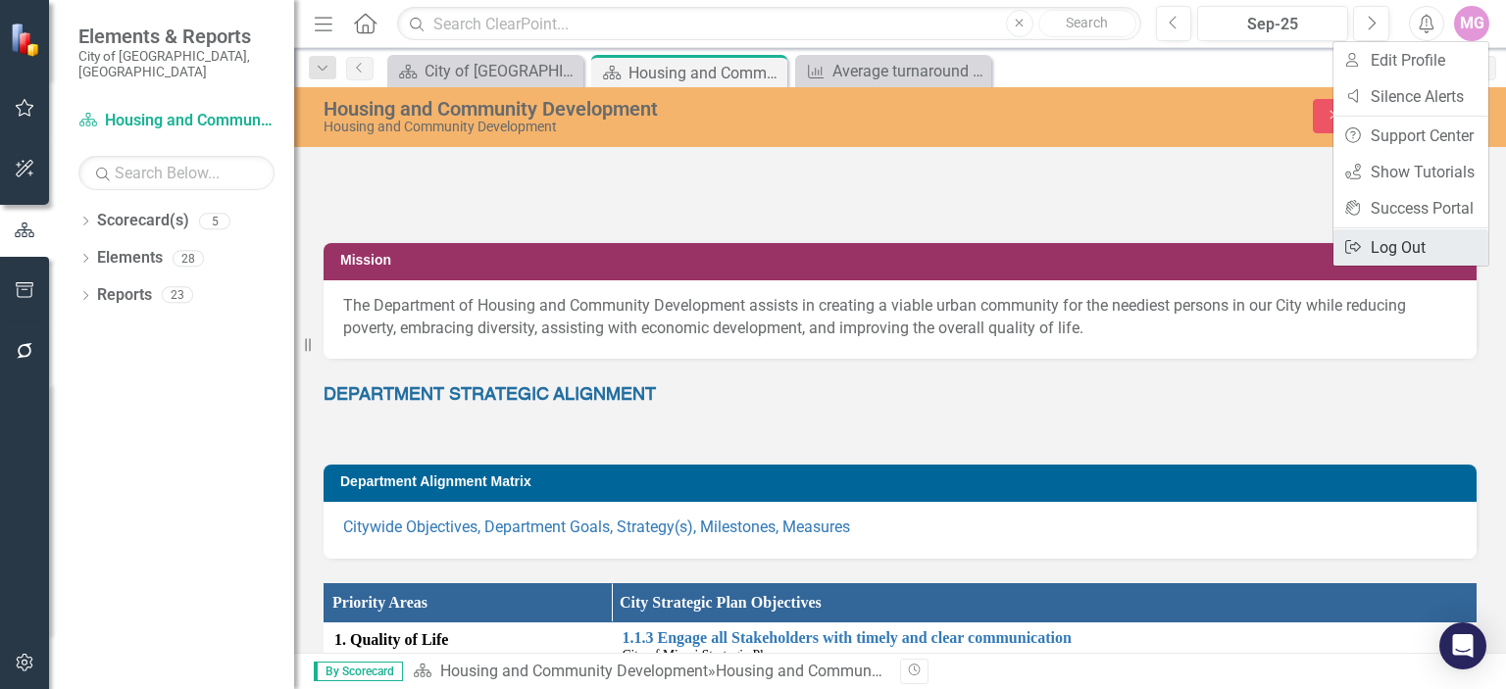
click at [1399, 242] on link "Logout Log Out" at bounding box center [1411, 247] width 155 height 36
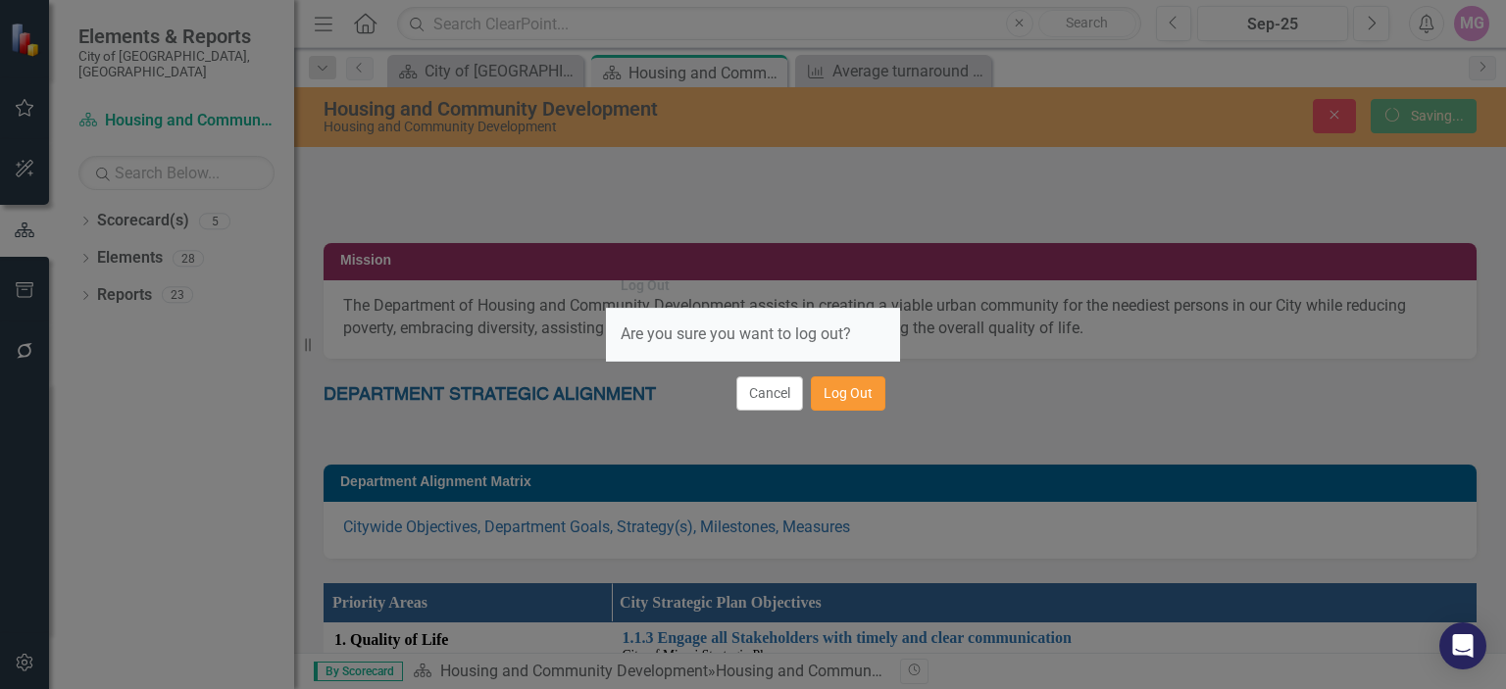
click at [851, 387] on button "Log Out" at bounding box center [848, 394] width 75 height 34
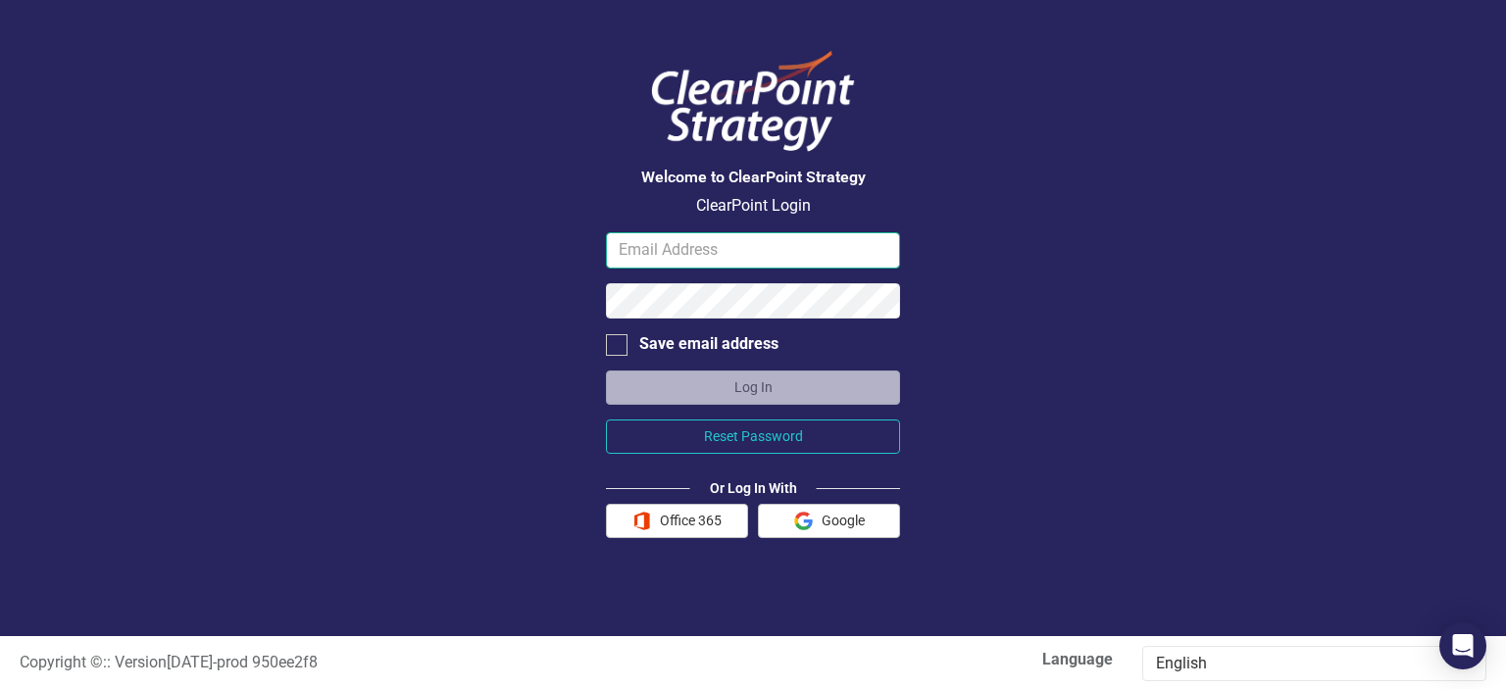
type input "[EMAIL_ADDRESS][DOMAIN_NAME]"
